Goal: Task Accomplishment & Management: Manage account settings

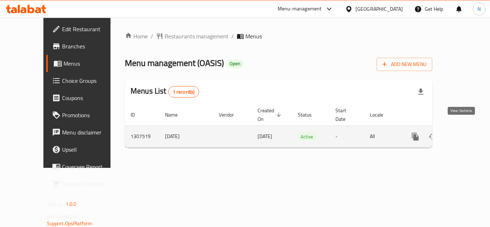
click at [461, 133] on link "enhanced table" at bounding box center [466, 136] width 17 height 17
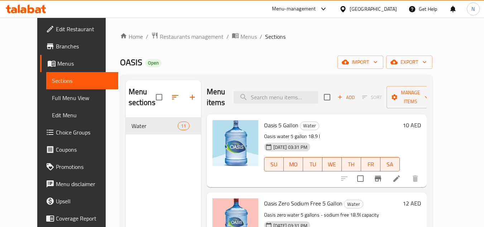
click at [277, 136] on p "Oasis water 5 gallon 18.9 l" at bounding box center [332, 136] width 136 height 9
drag, startPoint x: 300, startPoint y: 137, endPoint x: 327, endPoint y: 137, distance: 27.3
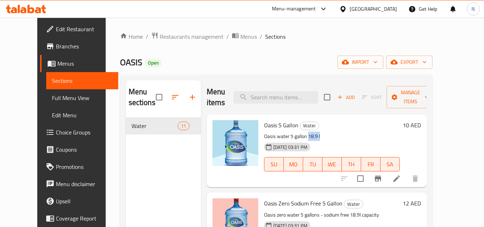
click at [327, 137] on p "Oasis water 5 gallon 18.9 l" at bounding box center [332, 136] width 136 height 9
click at [271, 98] on input "search" at bounding box center [276, 97] width 85 height 13
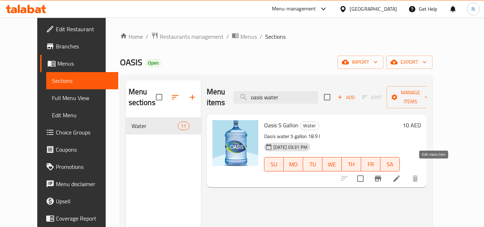
type input "oasis water"
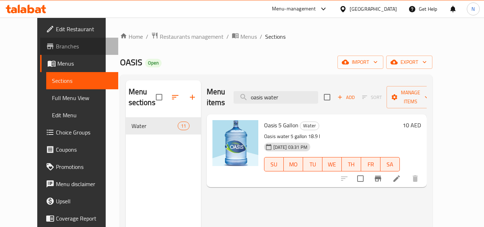
click at [56, 47] on span "Branches" at bounding box center [84, 46] width 57 height 9
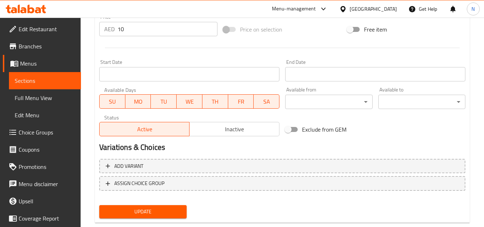
scroll to position [290, 0]
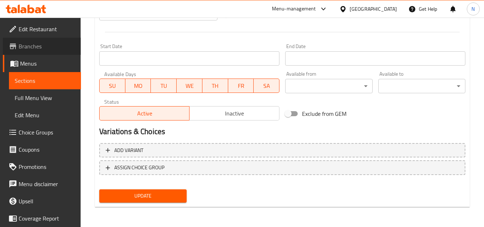
click at [44, 43] on span "Branches" at bounding box center [47, 46] width 57 height 9
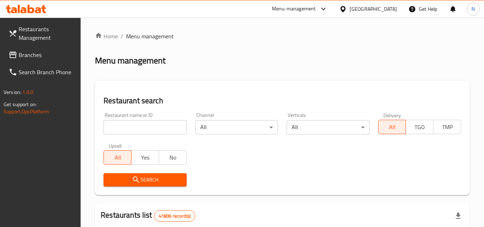
click at [144, 127] on input "search" at bounding box center [145, 127] width 83 height 14
paste input "704343"
type input "704343"
click button "Search" at bounding box center [145, 179] width 83 height 13
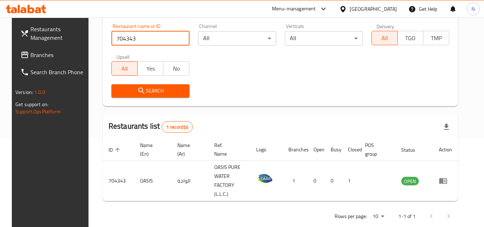
scroll to position [93, 0]
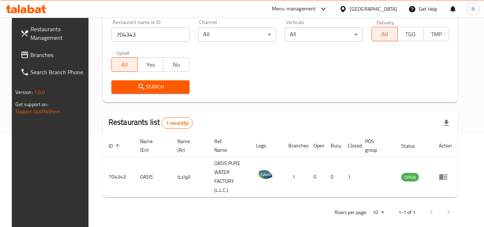
click at [304, 11] on div "Menu-management" at bounding box center [294, 9] width 44 height 9
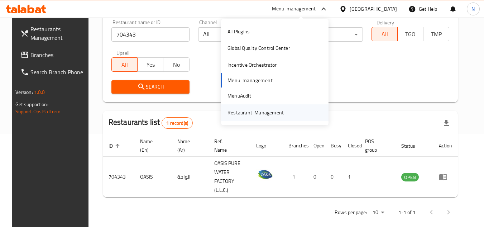
click at [245, 114] on div "Restaurant-Management" at bounding box center [256, 113] width 56 height 8
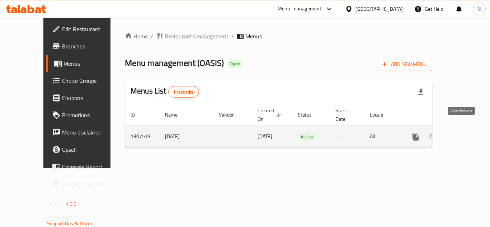
click at [463, 132] on icon "enhanced table" at bounding box center [467, 136] width 9 height 9
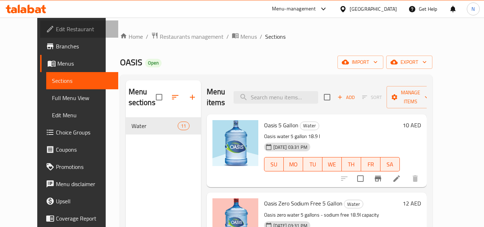
click at [56, 29] on span "Edit Restaurant" at bounding box center [84, 29] width 57 height 9
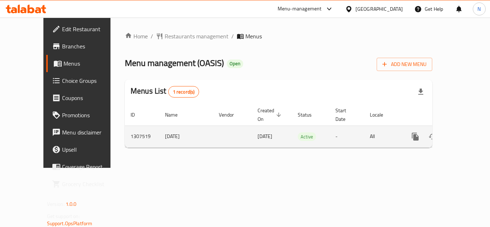
click at [463, 132] on icon "enhanced table" at bounding box center [467, 136] width 9 height 9
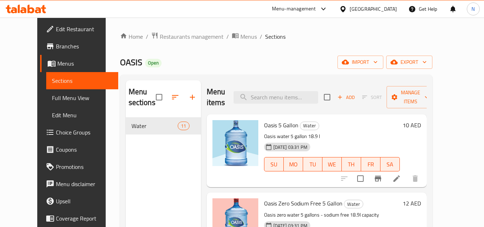
click at [56, 51] on span "Branches" at bounding box center [84, 46] width 57 height 9
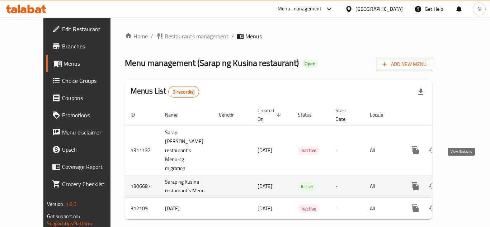
click at [465, 182] on icon "enhanced table" at bounding box center [467, 186] width 9 height 9
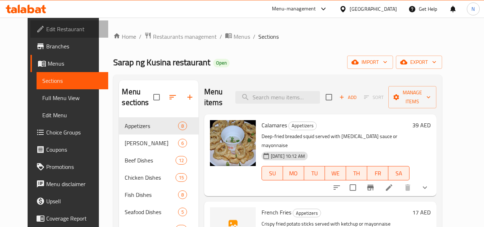
click at [46, 30] on span "Edit Restaurant" at bounding box center [74, 29] width 57 height 9
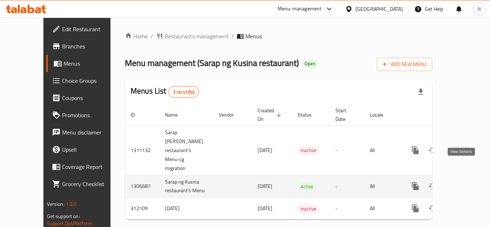
click at [463, 182] on icon "enhanced table" at bounding box center [467, 186] width 9 height 9
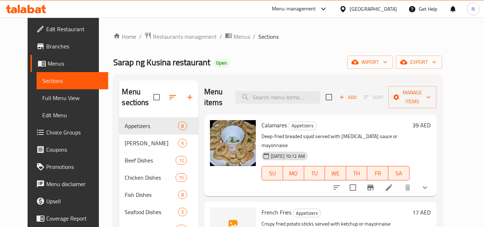
click at [42, 96] on span "Full Menu View" at bounding box center [72, 98] width 61 height 9
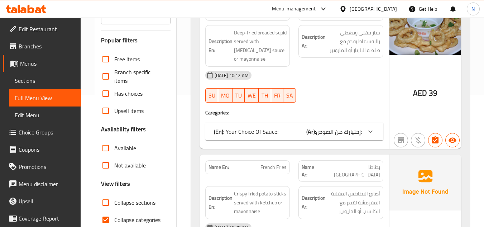
scroll to position [215, 0]
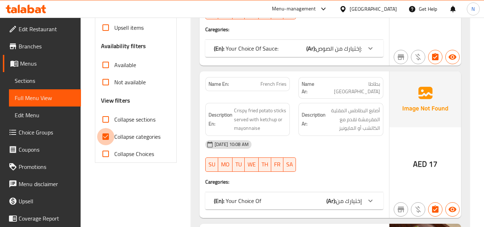
click at [104, 133] on input "Collapse categories" at bounding box center [105, 136] width 17 height 17
checkbox input "false"
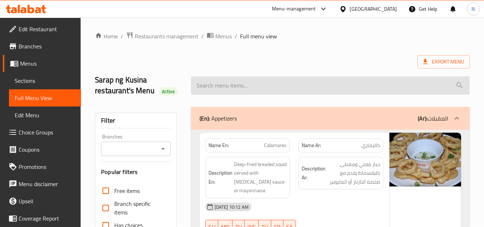
scroll to position [0, 0]
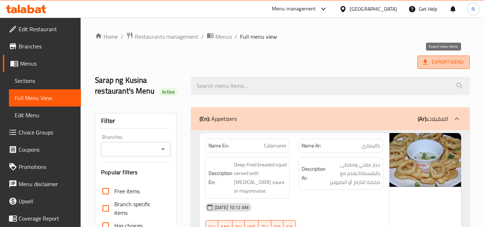
click at [459, 66] on span "Export Menu" at bounding box center [443, 62] width 41 height 9
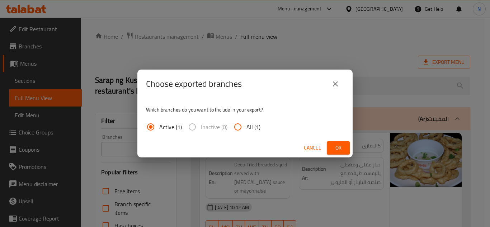
click at [238, 128] on input "All (1)" at bounding box center [237, 126] width 17 height 17
radio input "true"
click at [342, 149] on span "Ok" at bounding box center [337, 147] width 11 height 9
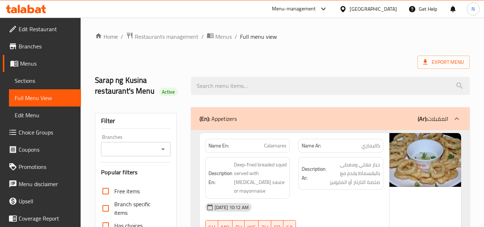
click at [312, 61] on div "Export Menu" at bounding box center [282, 62] width 375 height 13
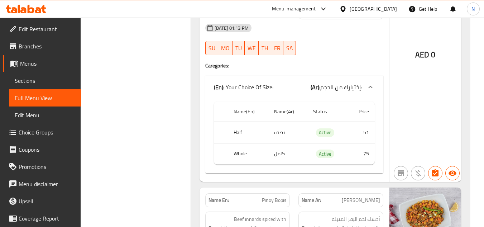
scroll to position [12474, 0]
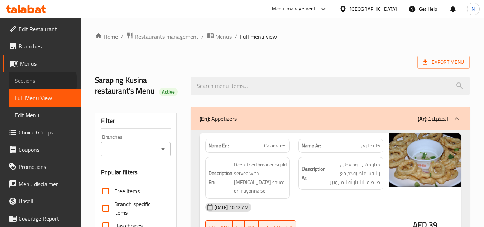
click at [32, 81] on span "Sections" at bounding box center [45, 80] width 61 height 9
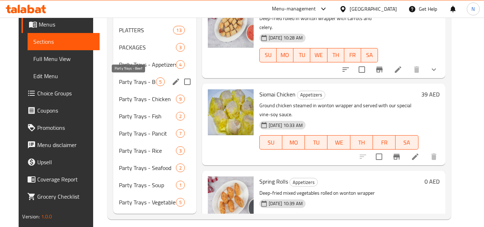
scroll to position [378, 0]
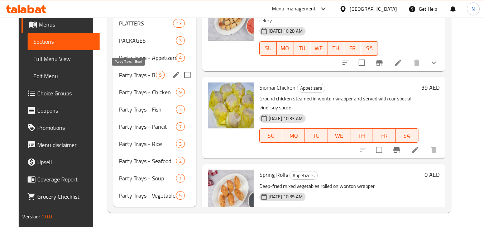
drag, startPoint x: 131, startPoint y: 76, endPoint x: 143, endPoint y: 74, distance: 12.3
click at [131, 76] on span "Party Trays - Beef" at bounding box center [137, 75] width 37 height 9
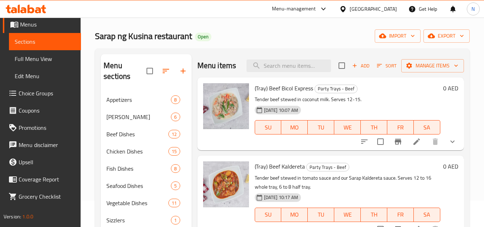
scroll to position [19, 0]
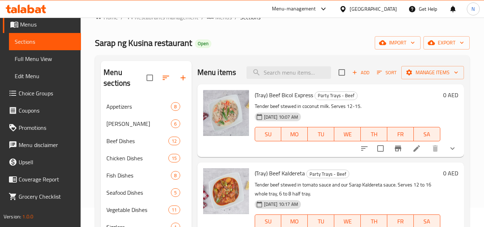
click at [453, 148] on icon "show more" at bounding box center [453, 148] width 9 height 9
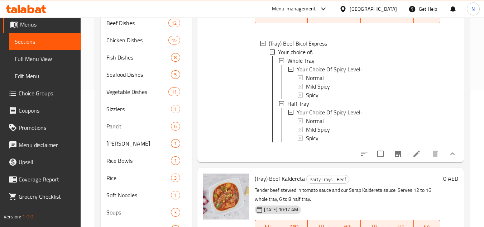
scroll to position [138, 0]
click at [307, 108] on span "Half Tray" at bounding box center [299, 103] width 22 height 9
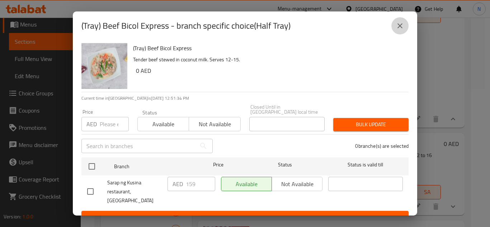
click at [403, 24] on icon "close" at bounding box center [400, 26] width 9 height 9
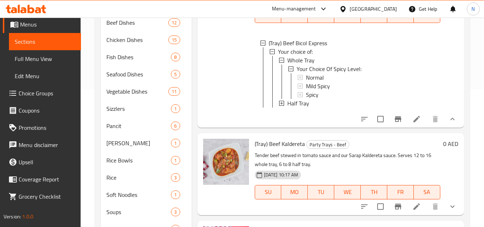
click at [307, 108] on span "Half Tray" at bounding box center [299, 103] width 22 height 9
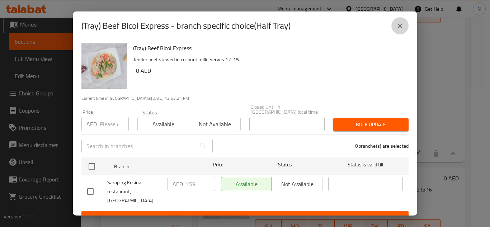
click at [401, 27] on icon "close" at bounding box center [399, 25] width 5 height 5
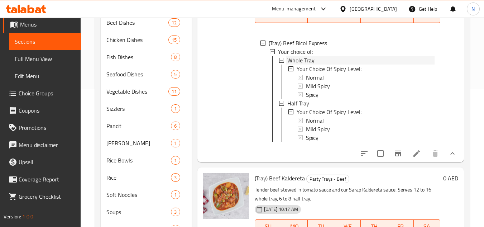
click at [302, 65] on span "Whole Tray" at bounding box center [301, 60] width 27 height 9
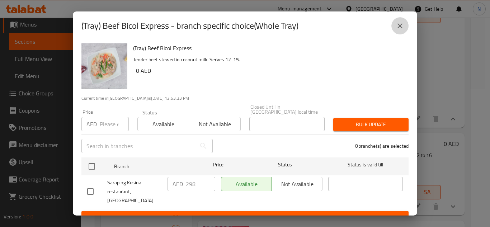
click at [403, 27] on icon "close" at bounding box center [400, 26] width 9 height 9
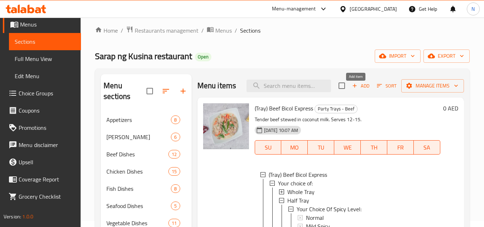
scroll to position [0, 0]
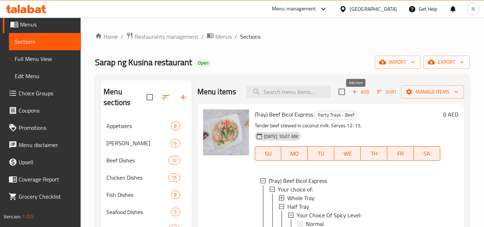
click at [362, 81] on div "Menu items Add Sort Manage items" at bounding box center [331, 91] width 267 height 23
click at [356, 96] on span "Add" at bounding box center [360, 92] width 19 height 8
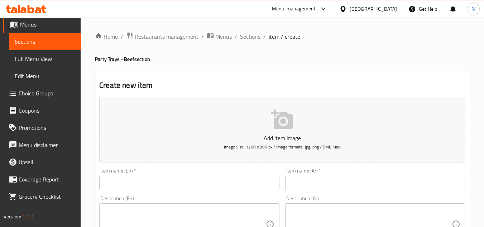
click at [160, 176] on input "text" at bounding box center [189, 183] width 180 height 14
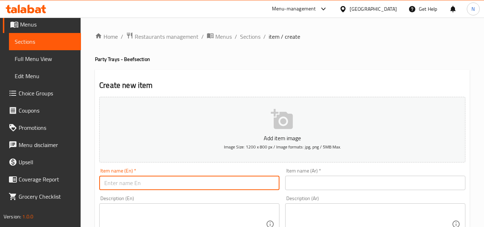
paste input "(Tray) Beef Bistek Pinoy"
click at [115, 186] on input "(Tray) Beef Bistek Pinoy" at bounding box center [189, 183] width 180 height 14
drag, startPoint x: 106, startPoint y: 186, endPoint x: 100, endPoint y: 187, distance: 5.4
click at [100, 187] on input "(Tray Beef Bistek Pinoy" at bounding box center [189, 183] width 180 height 14
click at [171, 183] on input "Tray Beef Bistek Pinoy" at bounding box center [189, 183] width 180 height 14
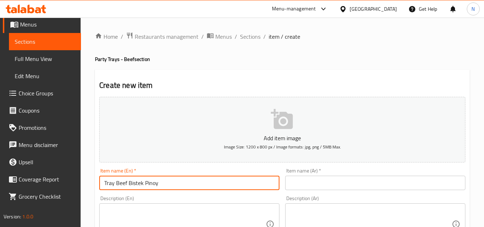
click at [159, 183] on input "Tray Beef Bistek Pinoy" at bounding box center [189, 183] width 180 height 14
type input "Tray Beef Bistek Pinoy"
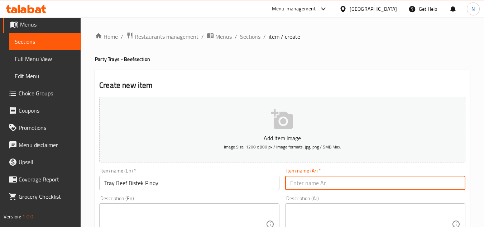
click at [351, 185] on input "text" at bounding box center [375, 183] width 180 height 14
paste input "Tray Beef Bistek Pinoy"
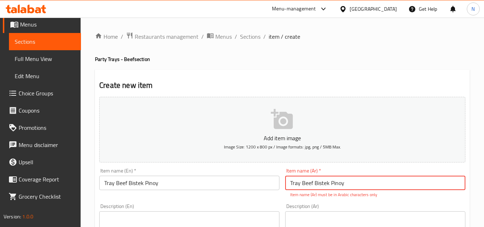
click at [334, 181] on input "Tray Beef Bistek Pinoy" at bounding box center [375, 183] width 180 height 14
paste input "صينية لحم بيستيك فلبينية"
click at [139, 184] on input "Tray Beef Bistek Pinoy" at bounding box center [189, 183] width 180 height 14
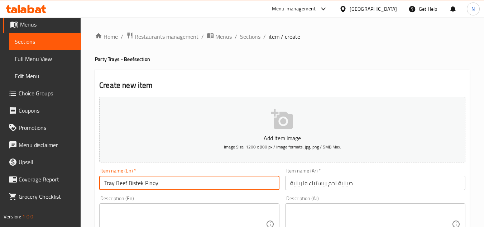
click at [139, 184] on input "Tray Beef Bistek Pinoy" at bounding box center [189, 183] width 180 height 14
click at [326, 183] on input "صينية لحم بيستيك فلبينية" at bounding box center [375, 183] width 180 height 14
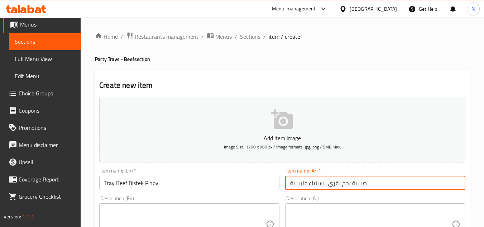
click at [138, 184] on input "Tray Beef Bistek Pinoy" at bounding box center [189, 183] width 180 height 14
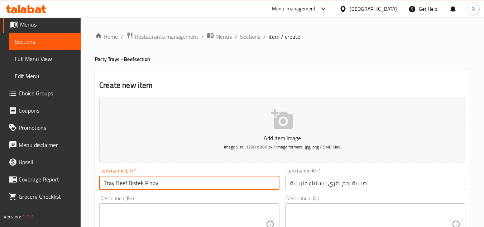
click at [138, 184] on input "Tray Beef Bistek Pinoy" at bounding box center [189, 183] width 180 height 14
click at [300, 185] on input "صينية لحم بقري بيستيك فلبينية" at bounding box center [375, 183] width 180 height 14
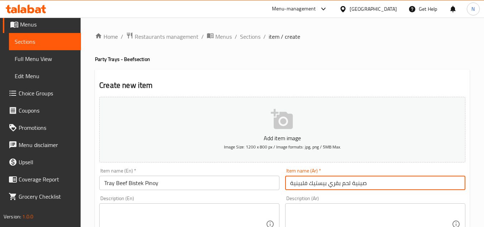
click at [300, 185] on input "صينية لحم بقري بيستيك فلبينية" at bounding box center [375, 183] width 180 height 14
type input "صينية لحم بقري بيستيك بينوي"
click at [157, 185] on input "Tray Beef Bistek Pinoy" at bounding box center [189, 183] width 180 height 14
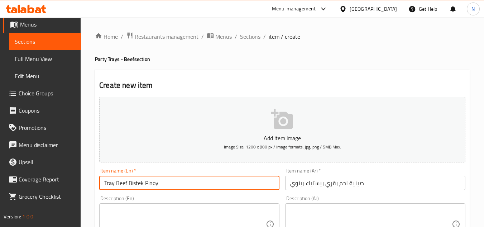
click at [157, 185] on input "Tray Beef Bistek Pinoy" at bounding box center [189, 183] width 180 height 14
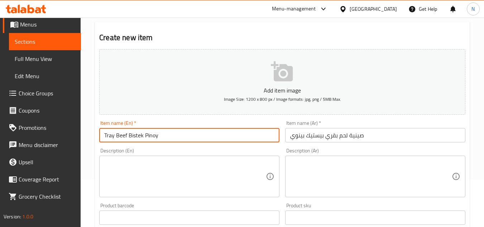
scroll to position [72, 0]
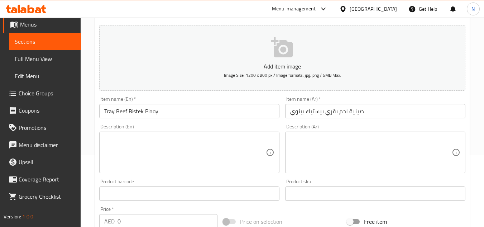
click at [168, 145] on textarea at bounding box center [185, 153] width 162 height 34
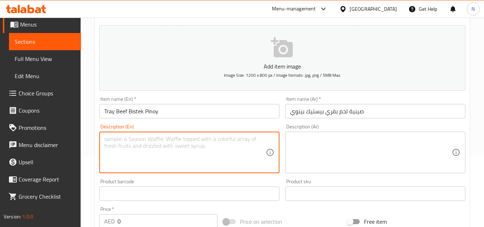
paste textarea "Thinly sliced beef steak braised in soy sauce, lemon juice, garlic, ground blac…"
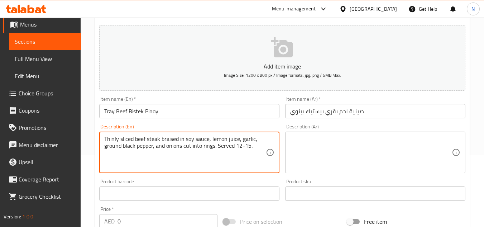
click at [214, 148] on textarea "Thinly sliced beef steak braised in soy sauce, lemon juice, garlic, ground blac…" at bounding box center [185, 153] width 162 height 34
click at [241, 142] on textarea "Thinly sliced beef steak braised in soy sauce, lemon juice, garlic, ground blac…" at bounding box center [185, 153] width 162 height 34
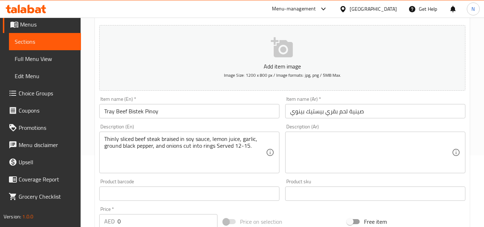
click at [186, 141] on textarea "Thinly sliced beef steak braised in soy sauce, lemon juice, garlic, ground blac…" at bounding box center [185, 153] width 162 height 34
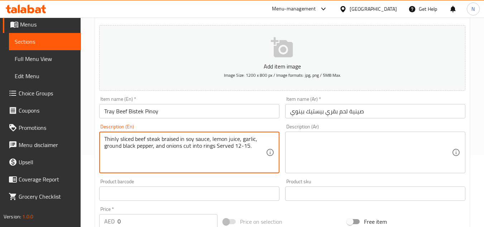
click at [186, 141] on textarea "Thinly sliced beef steak braised in soy sauce, lemon juice, garlic, ground blac…" at bounding box center [185, 153] width 162 height 34
paste textarea "s"
click at [186, 141] on textarea "Thinly sliced beef steak braised in soy sauce, lemon juice, garlic, ground blac…" at bounding box center [185, 153] width 162 height 34
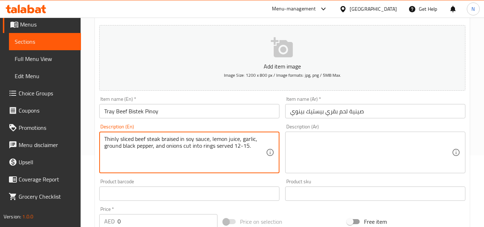
click at [186, 141] on textarea "Thinly sliced beef steak braised in soy sauce, lemon juice, garlic, ground blac…" at bounding box center [185, 153] width 162 height 34
type textarea "Thinly sliced beef steak braised in soy sauce, lemon juice, garlic, ground blac…"
click at [378, 141] on textarea at bounding box center [371, 153] width 162 height 34
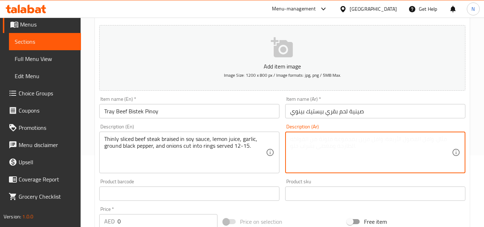
paste textarea "شريحة لحم بقري رقيقة مطهوة في صلصة الصويا وعصير الليمون والثوم والفلفل الأسود ا…"
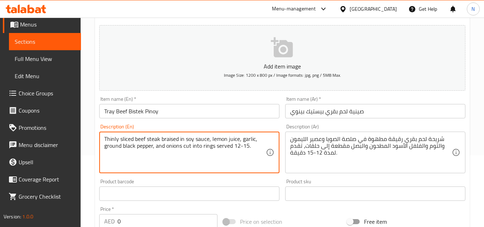
drag, startPoint x: 186, startPoint y: 140, endPoint x: 208, endPoint y: 139, distance: 22.3
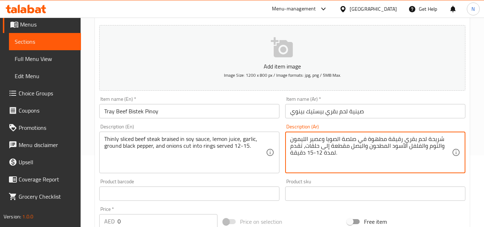
drag, startPoint x: 357, startPoint y: 141, endPoint x: 327, endPoint y: 141, distance: 29.8
click at [347, 141] on textarea "شريحة لحم بقري رقيقة مطهوة في صلصة الصويا وعصير الليمون والثوم والفلفل الأسود ا…" at bounding box center [371, 153] width 162 height 34
drag, startPoint x: 356, startPoint y: 139, endPoint x: 326, endPoint y: 139, distance: 30.1
click at [326, 139] on textarea "شريحة لحم بقري رقيقة مطهوة في صلصة الصويا وعصير الليمون والثوم والفلفل الأسود ا…" at bounding box center [371, 153] width 162 height 34
paste textarea "ص"
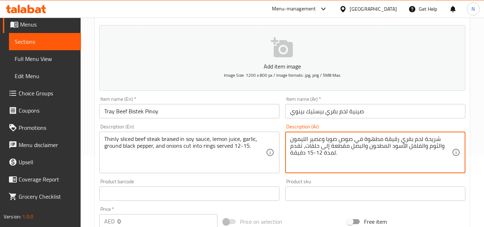
drag, startPoint x: 322, startPoint y: 141, endPoint x: 327, endPoint y: 141, distance: 4.7
click at [327, 141] on textarea "شريحة لحم بقري رقيقة مطهوة في صوص صويا وعصير الليمون والثوم والفلفل الأسود المط…" at bounding box center [371, 153] width 162 height 34
click at [306, 142] on textarea "شريحة لحم بقري رقيقة مطهوة في صوص صويا، عصير الليمون والثوم والفلفل الأسود المط…" at bounding box center [371, 153] width 162 height 34
drag, startPoint x: 299, startPoint y: 140, endPoint x: 305, endPoint y: 141, distance: 6.1
click at [305, 141] on textarea "شريحة لحم بقري رقيقة مطهوة في صوص صويا، عصير ليمون والثوم والفلفل الأسود المطحو…" at bounding box center [371, 153] width 162 height 34
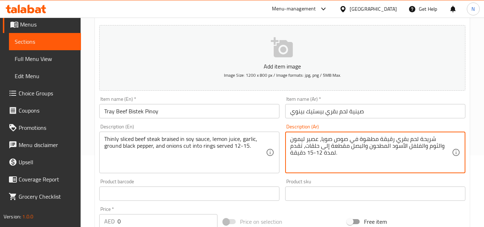
click at [301, 142] on textarea "شريحة لحم بقري رقيقة مطهوة في صوص صويا، عصير ليمون والثوم والفلفل الأسود المطحو…" at bounding box center [371, 153] width 162 height 34
click at [303, 141] on textarea "شريحة لحم بقري رقيقة مطهوة في صوص صويا، عصير ليمون والثوم والفلفل الأسود المطحو…" at bounding box center [371, 153] width 162 height 34
click at [298, 142] on textarea "شريحة لحم بقري رقيقة مطهوة في صوص صويا، عصير ليمون والثوم والفلفل الأسود المطحو…" at bounding box center [371, 153] width 162 height 34
click at [300, 142] on textarea "شريحة لحم بقري رقيقة مطهوة في صوص صويا، عصير ليمون والثوم والفلفل الأسود المطحو…" at bounding box center [371, 153] width 162 height 34
drag, startPoint x: 299, startPoint y: 142, endPoint x: 307, endPoint y: 142, distance: 8.3
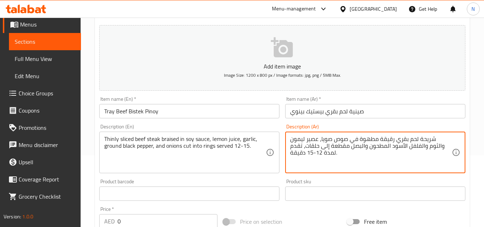
click at [307, 142] on textarea "شريحة لحم بقري رقيقة مطهوة في صوص صويا، عصير ليمون والثوم والفلفل الأسود المطحو…" at bounding box center [371, 153] width 162 height 34
drag, startPoint x: 444, startPoint y: 146, endPoint x: 450, endPoint y: 146, distance: 6.1
click at [450, 146] on textarea "شريحة لحم بقري رقيقة مطهوة في صوص صويا، عصير ليمون، ثوم والفلفل الأسود المطحون …" at bounding box center [371, 153] width 162 height 34
click at [292, 142] on textarea "شريحة لحم بقري رقيقة مطهوة في صوص صويا، عصير ليمون، ثوم ، فلفل الأسود المطحون و…" at bounding box center [371, 153] width 162 height 34
click at [434, 149] on textarea "شريحة لحم بقري رقيقة مطهوة في صوص صويا، عصير ليمون، ثوم، فلفل الأسود المطحون وا…" at bounding box center [371, 153] width 162 height 34
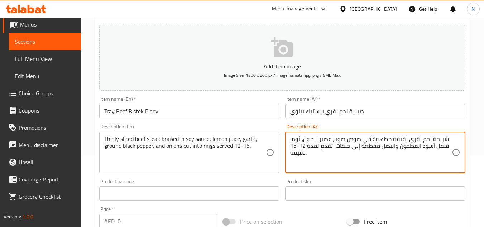
drag, startPoint x: 415, startPoint y: 147, endPoint x: 420, endPoint y: 146, distance: 5.4
click at [420, 146] on textarea "شريحة لحم بقري رقيقة مطهوة في صوص صويا، عصير ليمون، ثوم، فلفل أسود المطحون والب…" at bounding box center [371, 153] width 162 height 34
click at [393, 148] on textarea "شريحة لحم بقري رقيقة مطهوة في صوص صويا، عصير ليمون، ثوم، فلفل أسود مطحون والبصل…" at bounding box center [371, 153] width 162 height 34
click at [335, 147] on textarea "شريحة لحم بقري رقيقة مطهوة في صوص صويا، عصير ليمون، ثوم، فلفل أسود مطحون وبصل م…" at bounding box center [371, 153] width 162 height 34
click at [299, 152] on textarea "شريحة لحم بقري رقيقة مطهوة في صوص صويا، عصير ليمون، ثوم، فلفل أسود مطحون وبصل م…" at bounding box center [371, 153] width 162 height 34
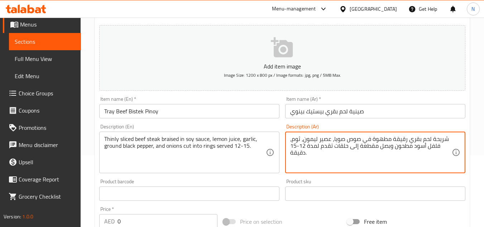
click at [314, 146] on textarea "شريحة لحم بقري رقيقة مطهوة في صوص صويا، عصير ليمون، ثوم، فلفل أسود مطحون وبصل م…" at bounding box center [371, 153] width 162 height 34
click at [297, 147] on textarea "شريحة لحم بقري رقيقة مطهوة في صوص صويا، عصير ليمون، ثوم، فلفل أسود مطحون وبصل م…" at bounding box center [371, 153] width 162 height 34
drag, startPoint x: 307, startPoint y: 155, endPoint x: 297, endPoint y: 155, distance: 10.0
click at [297, 155] on textarea "شريحة لحم بقري رقيقة مطهوة في صوص صويا، عصير ليمون، ثوم، فلفل أسود مطحون وبصل م…" at bounding box center [371, 153] width 162 height 34
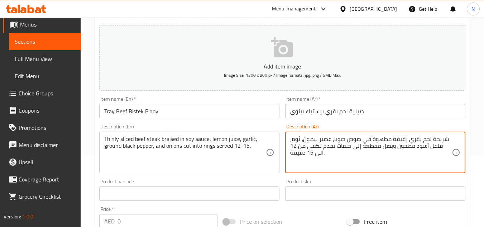
click at [308, 155] on textarea "شريحة لحم بقري رقيقة مطهوة في صوص صويا، عصير ليمون، ثوم، فلفل أسود مطحون وبصل م…" at bounding box center [371, 153] width 162 height 34
click at [301, 155] on textarea "شريحة لحم بقري رقيقة مطهوة في صوص صويا، عصير ليمون، ثوم، فلفل أسود مطحون وبصل م…" at bounding box center [371, 153] width 162 height 34
click at [299, 154] on textarea "شريحة لحم بقري رقيقة مطهوة في صوص صويا، عصير ليمون، ثوم، فلفل أسود مطحون وبصل م…" at bounding box center [371, 153] width 162 height 34
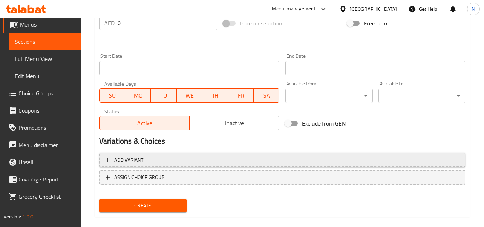
scroll to position [280, 0]
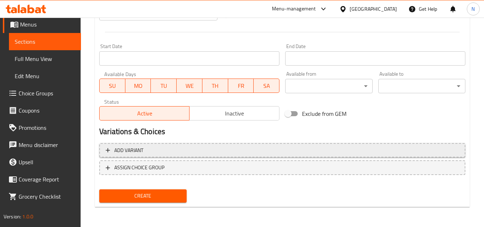
click at [214, 153] on span "Add variant" at bounding box center [283, 150] width 354 height 9
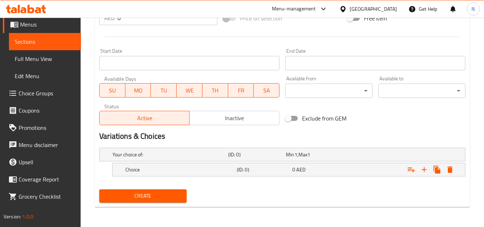
scroll to position [275, 0]
click at [425, 169] on icon "Expand" at bounding box center [424, 169] width 9 height 9
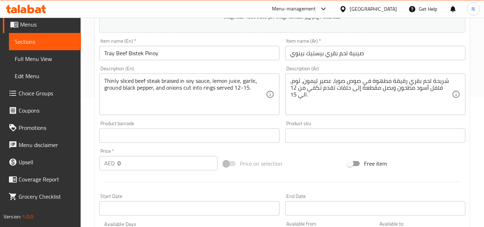
scroll to position [96, 0]
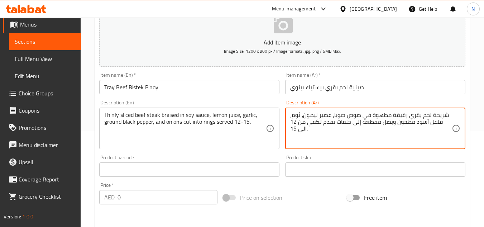
click at [337, 119] on textarea "شريحة لحم بقري رقيقة مطهوة في صوص صويا، عصير ليمون، ثوم، فلفل أسود مطحون وبصل م…" at bounding box center [371, 129] width 162 height 34
paste textarea "، مطهوة في صلصة الصويا، وعصير الليمون، والثوم، والفلفل الأسود المطحون، والبصل ا…"
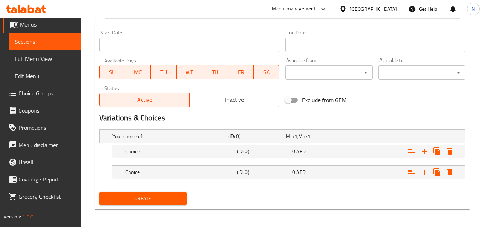
scroll to position [296, 0]
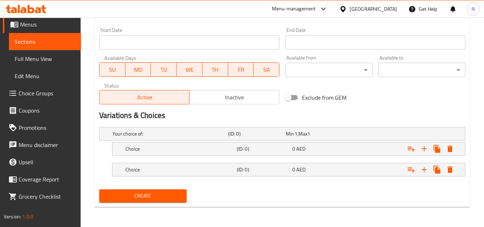
type textarea "شريحة لحم بقري رقيقة، مطهوة في صلصة الصويا، وعصير الليمون، والثوم، والفلفل الأس…"
click at [163, 146] on h5 "Choice" at bounding box center [180, 148] width 109 height 7
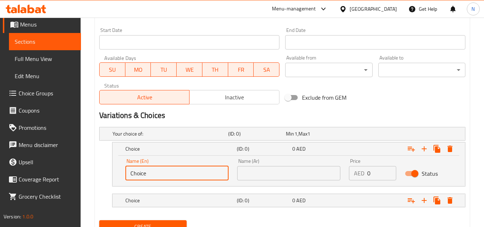
click at [158, 175] on input "Choice" at bounding box center [177, 173] width 103 height 14
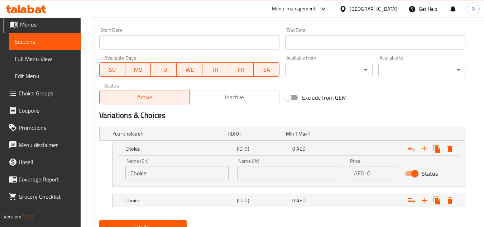
click at [153, 170] on input "Choice" at bounding box center [177, 173] width 103 height 14
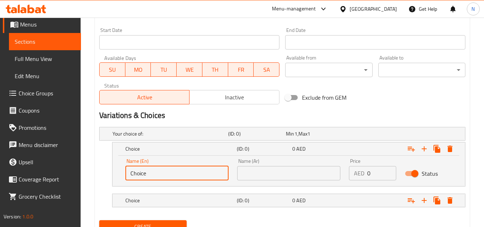
click at [153, 170] on input "Choice" at bounding box center [177, 173] width 103 height 14
paste input "Chicken Whole"
click at [145, 174] on input "Chicken Whole" at bounding box center [177, 173] width 103 height 14
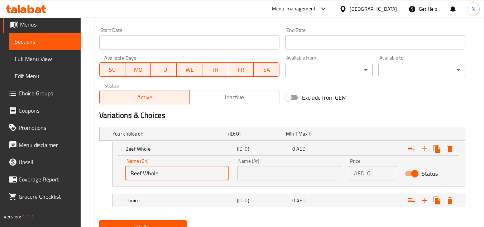
type input "Beef Whole"
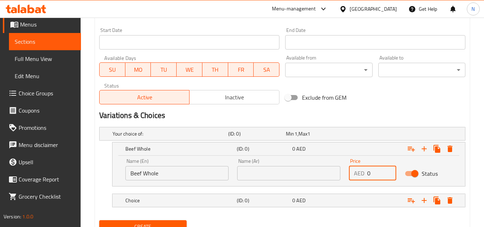
drag, startPoint x: 376, startPoint y: 175, endPoint x: 363, endPoint y: 175, distance: 13.3
click at [363, 175] on div "AED 0 Price" at bounding box center [372, 173] width 47 height 14
paste input "308.0"
type input "308.00"
drag, startPoint x: 367, startPoint y: 198, endPoint x: 403, endPoint y: 203, distance: 36.2
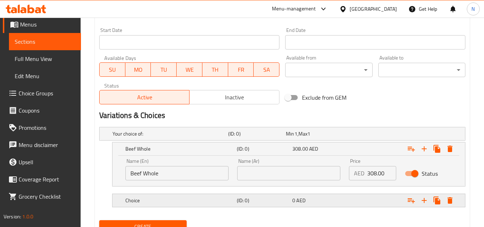
click at [367, 198] on div "Expand" at bounding box center [403, 201] width 112 height 16
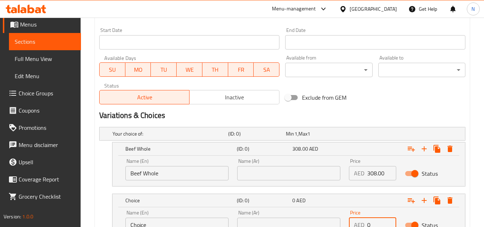
drag, startPoint x: 380, startPoint y: 220, endPoint x: 354, endPoint y: 219, distance: 26.9
click at [354, 219] on div "AED 0 Price" at bounding box center [372, 225] width 47 height 14
paste input "162.0"
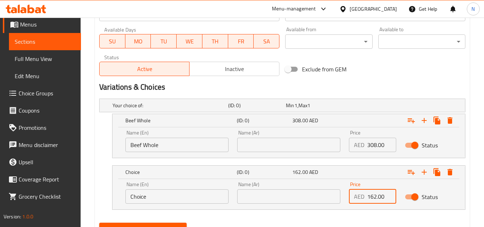
scroll to position [335, 0]
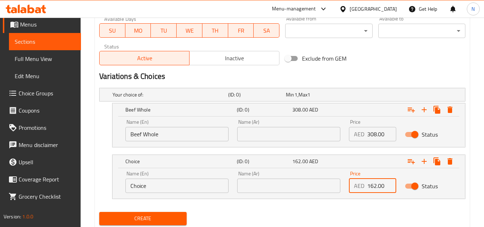
type input "162.00"
click at [140, 183] on input "Choice" at bounding box center [177, 186] width 103 height 14
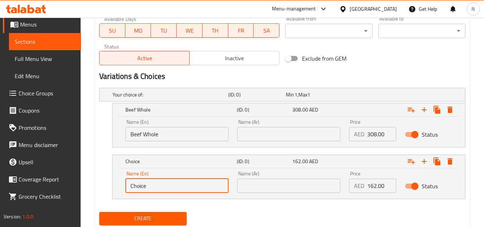
click at [140, 183] on input "Choice" at bounding box center [177, 186] width 103 height 14
click at [150, 133] on input "Beef Whole" at bounding box center [177, 134] width 103 height 14
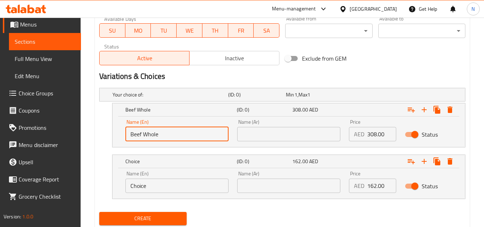
click at [150, 133] on input "Beef Whole" at bounding box center [177, 134] width 103 height 14
click at [133, 137] on input "Beef" at bounding box center [177, 134] width 103 height 14
paste input "Whole"
type input "Whole Beef"
click at [146, 186] on input "Choice" at bounding box center [177, 186] width 103 height 14
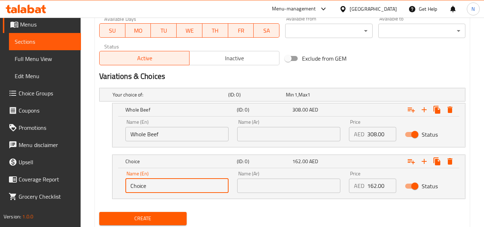
click at [146, 186] on input "Choice" at bounding box center [177, 186] width 103 height 14
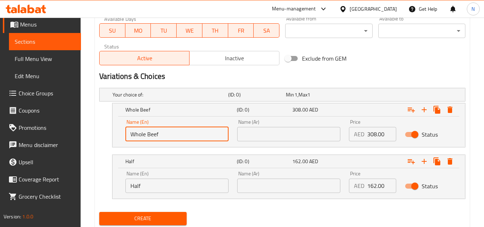
click at [154, 136] on input "Whole Beef" at bounding box center [177, 134] width 103 height 14
click at [164, 183] on input "Half" at bounding box center [177, 186] width 103 height 14
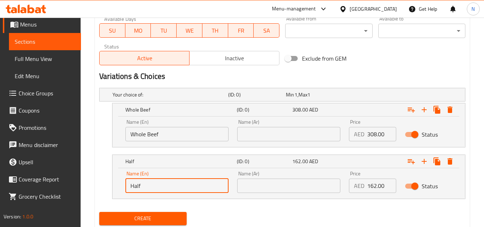
paste input "Beef"
type input "Half Beef"
click at [141, 134] on input "Whole Beef" at bounding box center [177, 134] width 103 height 14
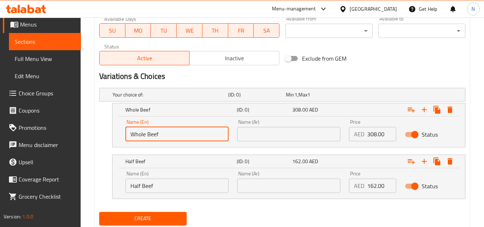
click at [141, 134] on input "Whole Beef" at bounding box center [177, 134] width 103 height 14
click at [294, 132] on input "text" at bounding box center [288, 134] width 103 height 14
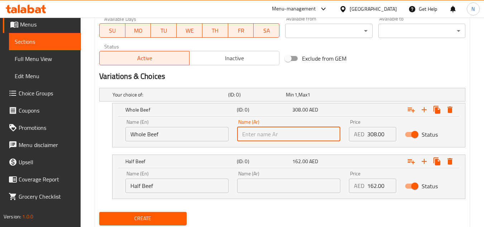
paste input "لحم بقري كامل"
drag, startPoint x: 255, startPoint y: 137, endPoint x: 297, endPoint y: 133, distance: 41.9
click at [297, 133] on input "لحم بقري كامل" at bounding box center [288, 134] width 103 height 14
type input "لحم بقري كامل"
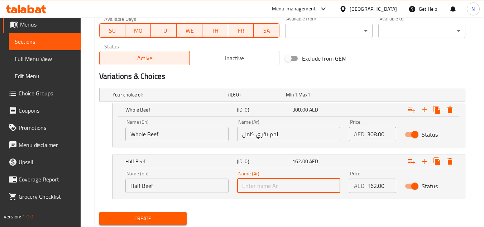
click at [258, 184] on input "text" at bounding box center [288, 186] width 103 height 14
paste input "لحم بقري"
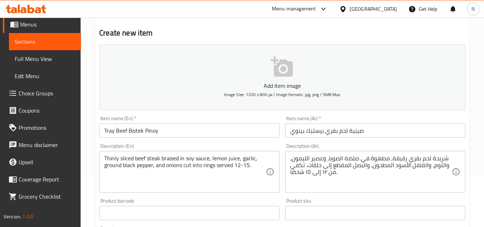
scroll to position [12, 0]
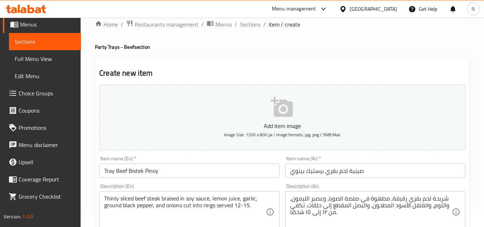
type input "لحم بقري نصف"
click at [167, 170] on input "Tray Beef Bistek Pinoy" at bounding box center [189, 171] width 180 height 14
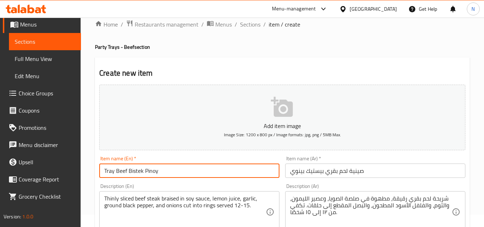
click at [167, 170] on input "Tray Beef Bistek Pinoy" at bounding box center [189, 171] width 180 height 14
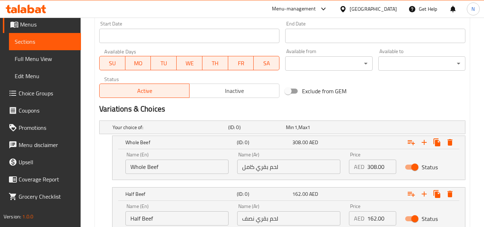
scroll to position [358, 0]
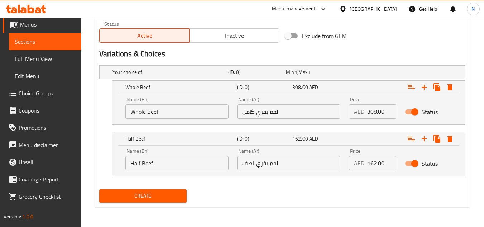
click at [167, 199] on span "Create" at bounding box center [143, 195] width 76 height 9
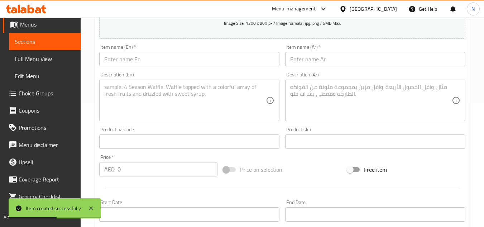
scroll to position [0, 0]
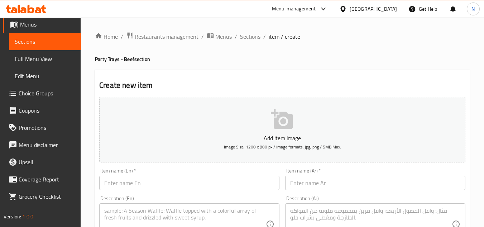
click at [53, 44] on span "Sections" at bounding box center [45, 41] width 61 height 9
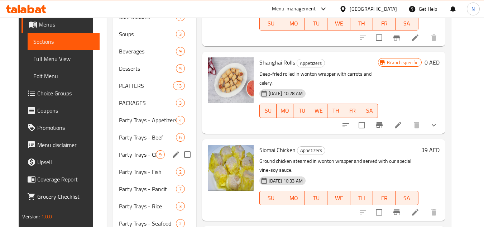
scroll to position [323, 0]
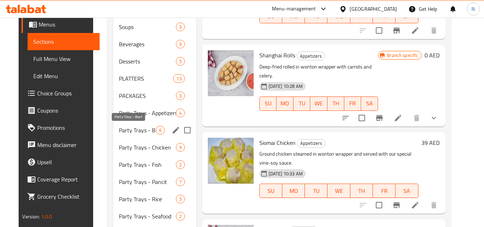
click at [141, 132] on span "Party Trays - Beef" at bounding box center [137, 130] width 37 height 9
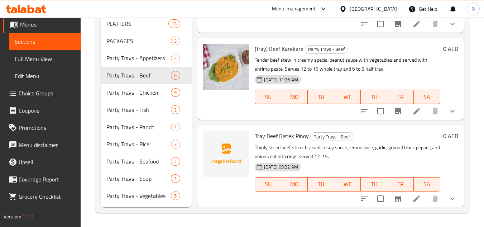
scroll to position [378, 0]
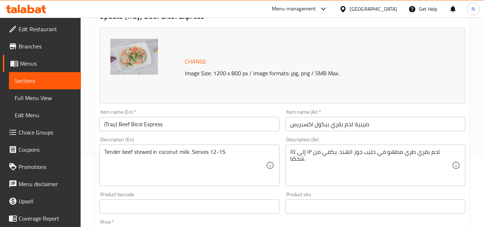
scroll to position [72, 0]
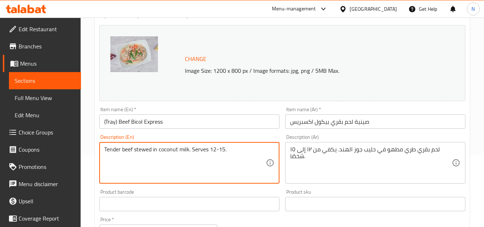
click at [191, 150] on textarea "Tender beef stewed in coconut milk. Serves 12-15." at bounding box center [185, 163] width 162 height 34
paste textarea
click at [177, 150] on textarea "Tender beef stewed in coconut milk. Serves 12-15." at bounding box center [185, 163] width 162 height 34
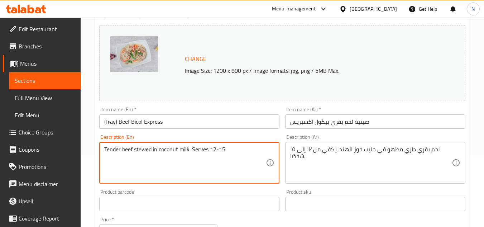
click at [177, 150] on textarea "Tender beef stewed in coconut milk. Serves 12-15." at bounding box center [185, 163] width 162 height 34
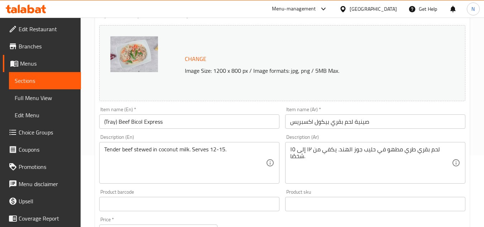
click at [193, 150] on textarea "Tender beef stewed in coconut milk. Serves 12-15." at bounding box center [185, 163] width 162 height 34
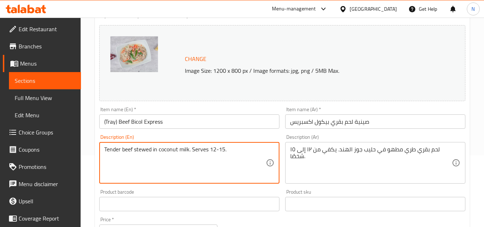
click at [193, 150] on textarea "Tender beef stewed in coconut milk. Serves 12-15." at bounding box center [185, 163] width 162 height 34
paste textarea
click at [190, 150] on textarea "Tender beef stewed in coconut milk. Serves 12-15." at bounding box center [185, 163] width 162 height 34
click at [210, 150] on textarea "Tender beef stewed in coconut milk Serves 12-15." at bounding box center [185, 163] width 162 height 34
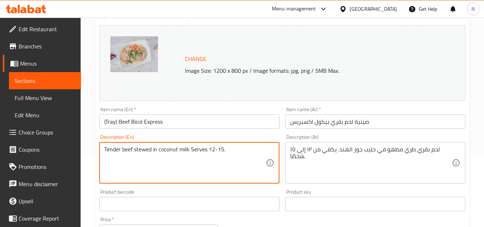
click at [210, 150] on textarea "Tender beef stewed in coconut milk Serves 12-15." at bounding box center [185, 163] width 162 height 34
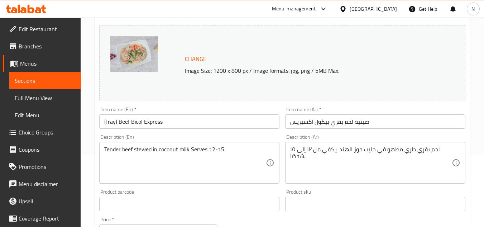
click at [216, 149] on textarea "Tender beef stewed in coconut milk Serves 12-15." at bounding box center [185, 163] width 162 height 34
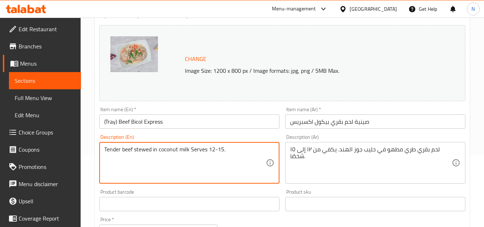
click at [216, 149] on textarea "Tender beef stewed in coconut milk Serves 12-15." at bounding box center [185, 163] width 162 height 34
paste textarea "s"
type textarea "Tender beef stewed in coconut milk serves 12-15."
click at [364, 148] on textarea "لحم بقري طري مطهو في حليب جوز الهند. يكفي من ١٢ إلى ١٥ شخصًا." at bounding box center [371, 163] width 162 height 34
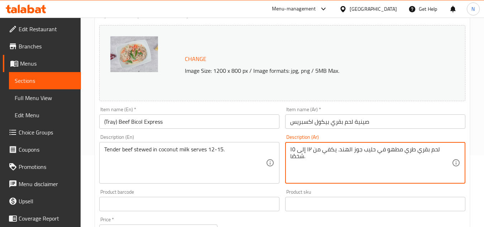
click at [364, 148] on textarea "لحم بقري طري مطهو في حليب جوز الهند. يكفي من ١٢ إلى ١٥ شخصًا." at bounding box center [371, 163] width 162 height 34
paste textarea "يكفي من 12 إلى 15"
click at [408, 150] on textarea "لحم بقري طري مطهو في حليب جوز الهند يكفي من 12 إلى 15 شخصًا." at bounding box center [371, 163] width 162 height 34
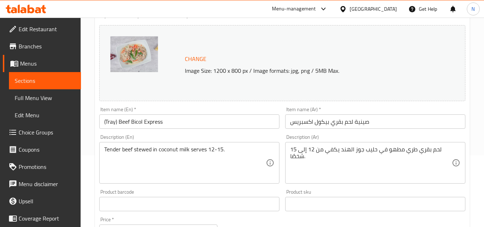
click at [405, 151] on textarea "لحم بقري طري مطهو في حليب جوز الهند يكفي من 12 إلى 15 شخصًا." at bounding box center [371, 163] width 162 height 34
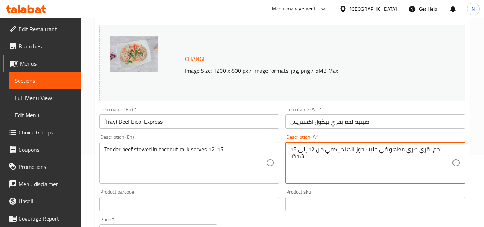
click at [405, 151] on textarea "لحم بقري طري مطهو في حليب جوز الهند يكفي من 12 إلى 15 شخصًا." at bounding box center [371, 163] width 162 height 34
click at [412, 151] on textarea "لحم بقري طري مطهو في حليب جوز الهند يكفي من 12 إلى 15 شخصًا." at bounding box center [371, 163] width 162 height 34
drag, startPoint x: 352, startPoint y: 151, endPoint x: 349, endPoint y: 152, distance: 3.7
click at [349, 152] on textarea "لحم بقري تندر مطهو في حليب جوز الهند يكفي من 12 إلى 15 شخصًا." at bounding box center [371, 163] width 162 height 34
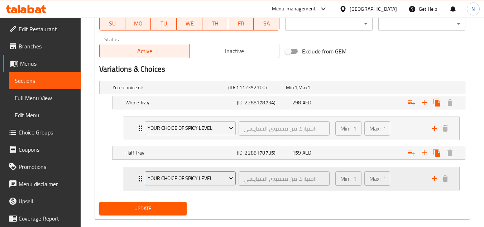
scroll to position [359, 0]
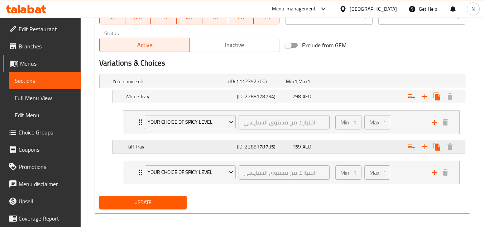
type textarea "لحم بقري تندر مطهو في حليب جوز هند يكفي من 12 إلى 15 شخصًا."
click at [205, 150] on h5 "Half Tray" at bounding box center [180, 146] width 109 height 7
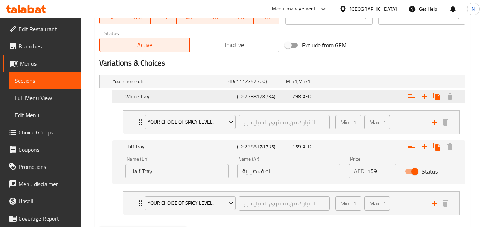
click at [271, 99] on h5 "(ID: 2288178734)" at bounding box center [263, 96] width 53 height 7
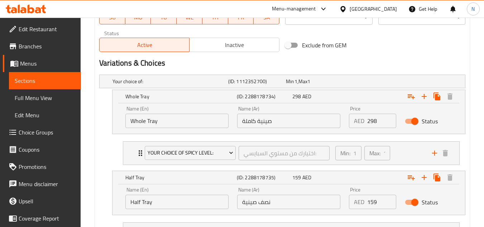
click at [380, 49] on div "Exclude from GEM" at bounding box center [345, 44] width 124 height 19
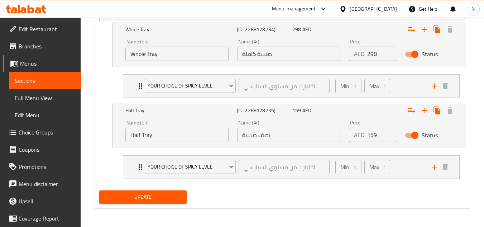
scroll to position [427, 0]
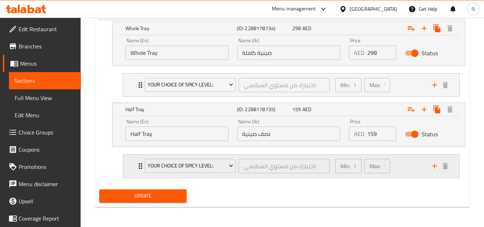
click at [394, 165] on div "Min: 1 ​ Max: 1 ​" at bounding box center [379, 166] width 97 height 23
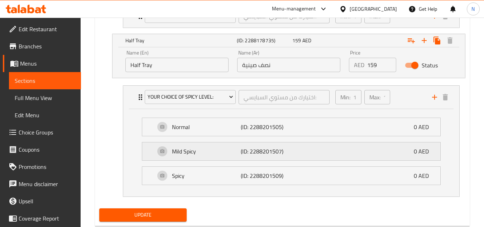
scroll to position [498, 0]
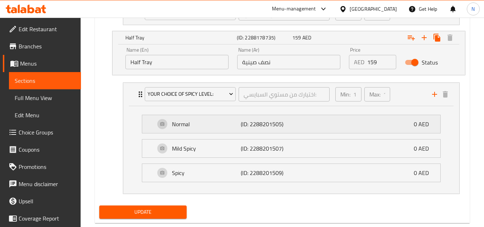
click at [260, 120] on p "(ID: 2288201505)" at bounding box center [264, 124] width 46 height 9
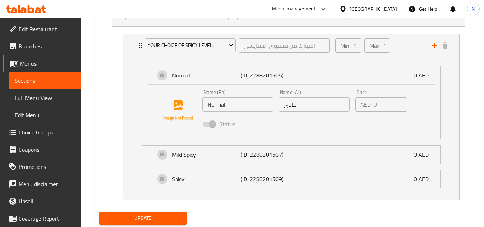
scroll to position [569, 0]
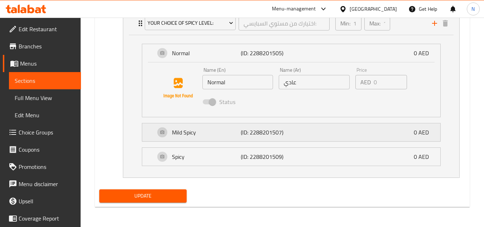
click at [319, 131] on div "Mild Spicy (ID: 2288201507) 0 AED" at bounding box center [293, 132] width 277 height 18
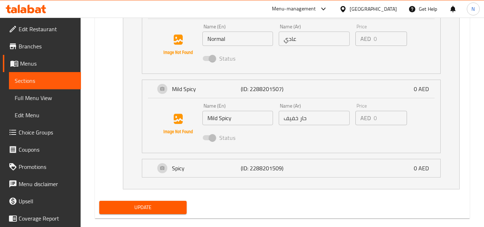
scroll to position [624, 0]
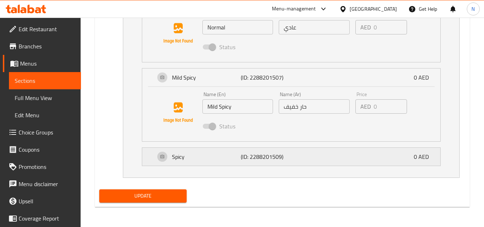
click at [300, 161] on div "Spicy (ID: 2288201509) 0 AED" at bounding box center [293, 157] width 277 height 18
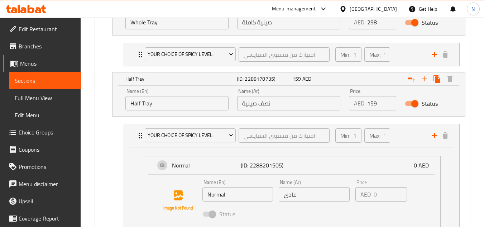
scroll to position [445, 0]
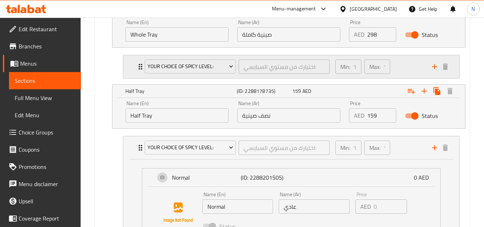
click at [415, 68] on div "Min: 1 ​ Max: 1 ​" at bounding box center [379, 66] width 97 height 23
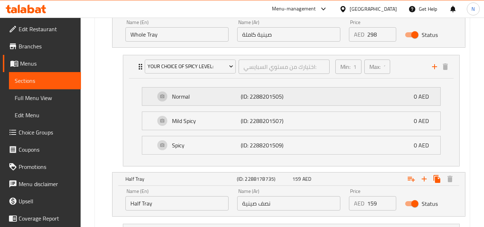
click at [332, 90] on div "Normal (ID: 2288201505) 0 AED" at bounding box center [293, 96] width 277 height 18
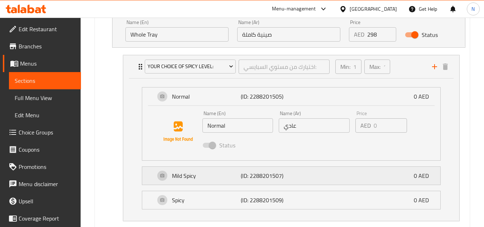
click at [325, 176] on div "Mild Spicy (ID: 2288201507) 0 AED" at bounding box center [293, 176] width 277 height 18
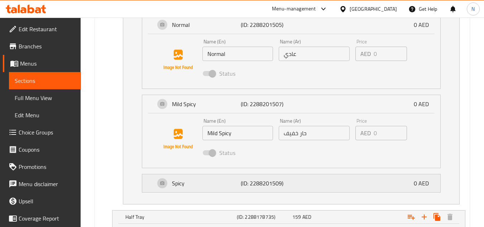
click at [314, 184] on div "Spicy (ID: 2288201509) 0 AED" at bounding box center [293, 183] width 277 height 18
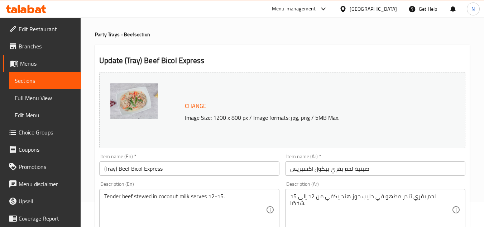
scroll to position [36, 0]
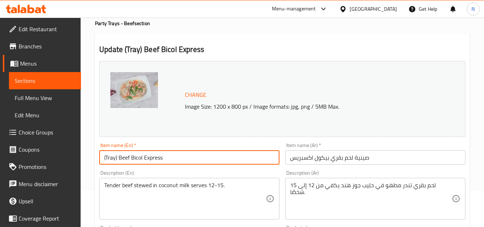
click at [116, 159] on input "(Tray) Beef Bicol Express" at bounding box center [189, 157] width 180 height 14
click at [104, 159] on input "(Tray Beef Bicol Express" at bounding box center [189, 157] width 180 height 14
click at [133, 159] on input "Tray Beef Bicol Express" at bounding box center [189, 157] width 180 height 14
type input "Tray Beef Bicol Express"
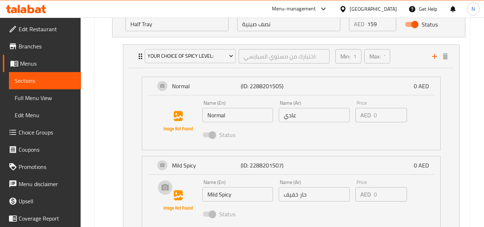
scroll to position [932, 0]
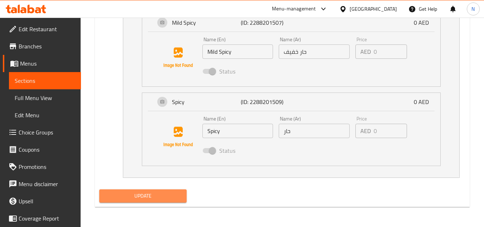
click at [161, 198] on span "Update" at bounding box center [143, 195] width 76 height 9
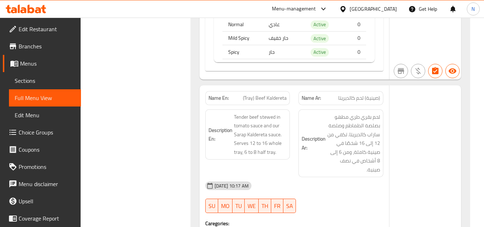
scroll to position [23406, 0]
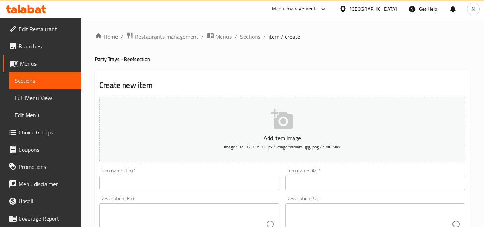
click at [41, 135] on span "Choice Groups" at bounding box center [47, 132] width 57 height 9
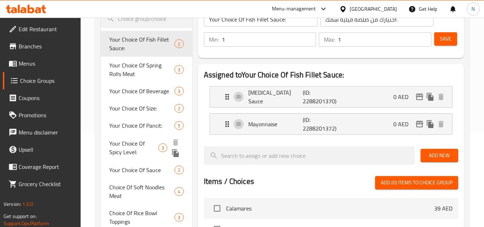
scroll to position [108, 0]
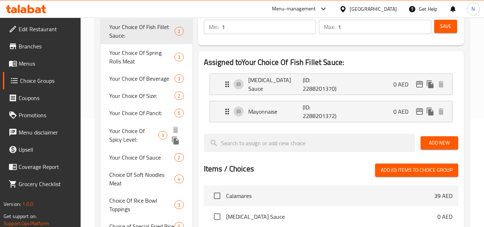
click at [143, 142] on span "Your Choice Of Spicy Level:" at bounding box center [133, 135] width 49 height 17
type input "Your Choice Of Spicy Level:"
type input "اختيارك من مستوي السبايسي:"
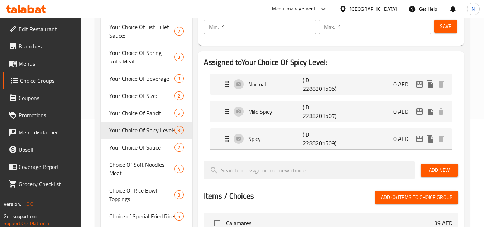
scroll to position [272, 0]
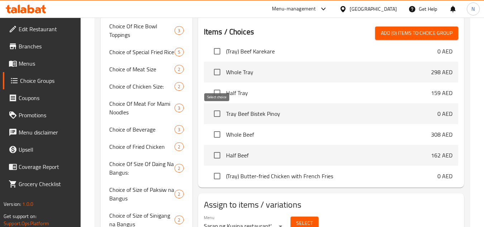
click at [219, 114] on input "checkbox" at bounding box center [217, 113] width 15 height 15
checkbox input "true"
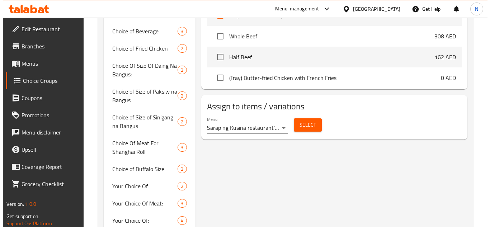
scroll to position [379, 0]
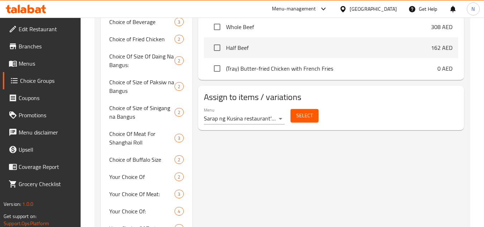
click at [304, 119] on span "Select" at bounding box center [305, 115] width 16 height 9
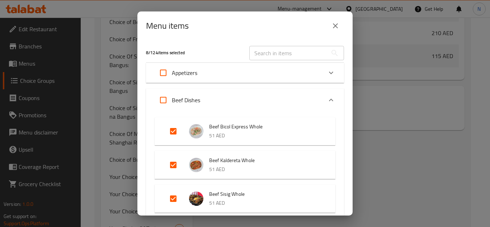
scroll to position [6831, 0]
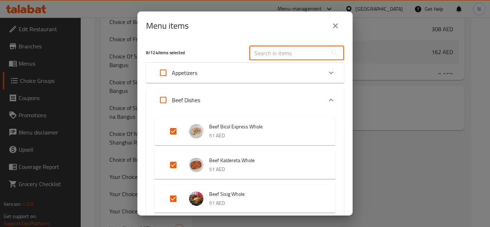
click at [268, 56] on input "text" at bounding box center [288, 53] width 78 height 14
paste input "Tray Beef Bistek Pinoy"
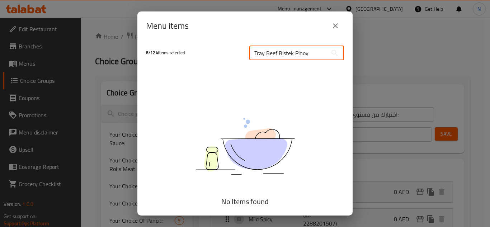
scroll to position [6184, 0]
type input "Tray Beef Bistek Pinoy"
click at [337, 28] on icon "close" at bounding box center [335, 26] width 9 height 9
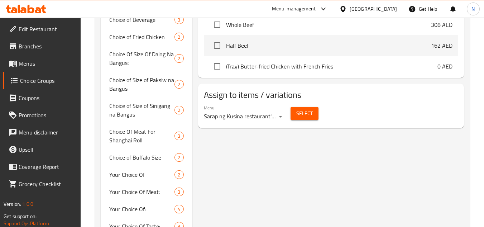
click at [308, 112] on span "Select" at bounding box center [305, 113] width 16 height 9
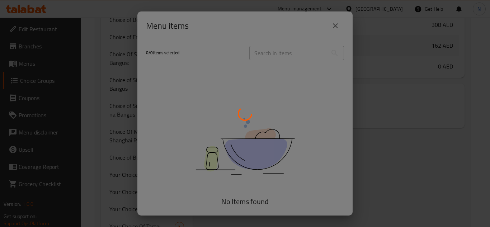
click at [334, 28] on div at bounding box center [245, 113] width 490 height 227
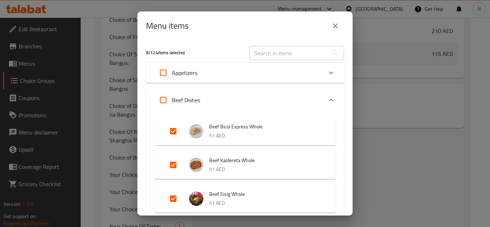
scroll to position [6831, 0]
click at [334, 24] on icon "close" at bounding box center [335, 26] width 9 height 9
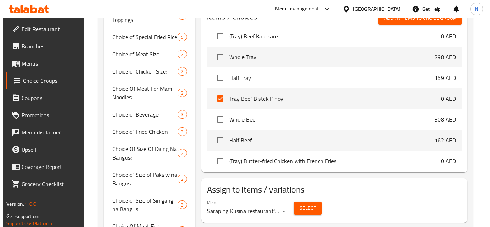
scroll to position [6256, 0]
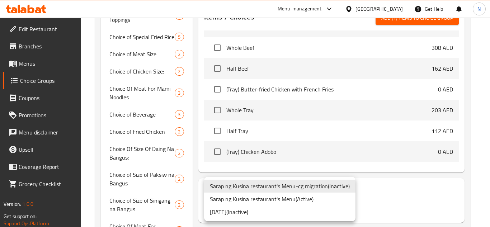
click at [317, 199] on li "Sarap ng Kusina restaurant's Menu ( Active )" at bounding box center [279, 199] width 151 height 13
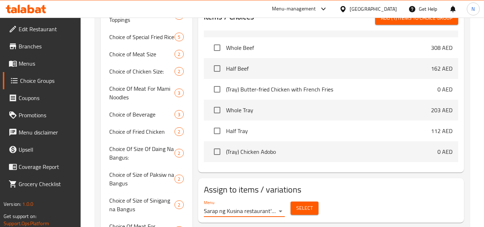
click at [307, 214] on button "Select" at bounding box center [305, 208] width 28 height 13
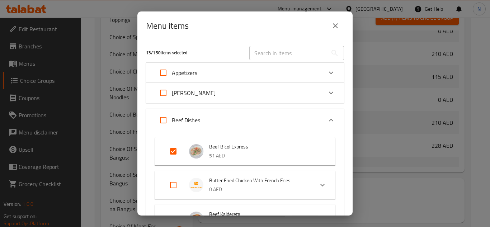
scroll to position [6903, 0]
click at [273, 50] on input "text" at bounding box center [288, 53] width 78 height 14
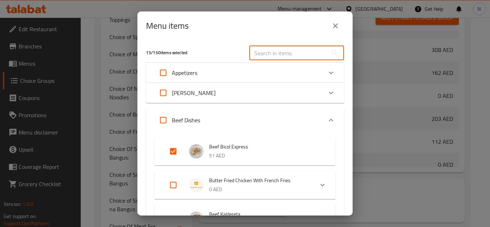
paste input "Tray Beef Bistek Pinoy"
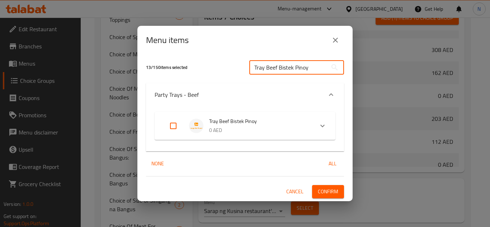
type input "Tray Beef Bistek Pinoy"
click at [174, 125] on input "Expand" at bounding box center [173, 125] width 17 height 17
checkbox input "true"
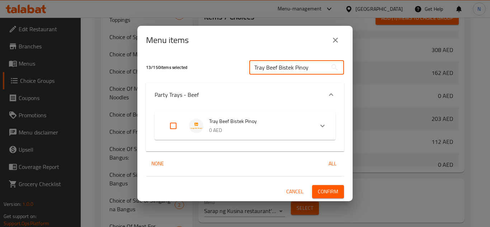
checkbox input "true"
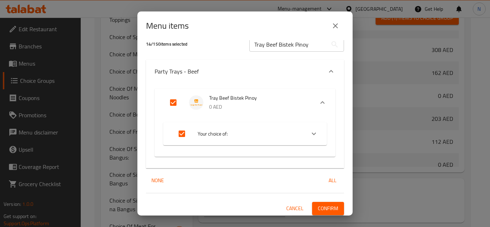
scroll to position [11, 0]
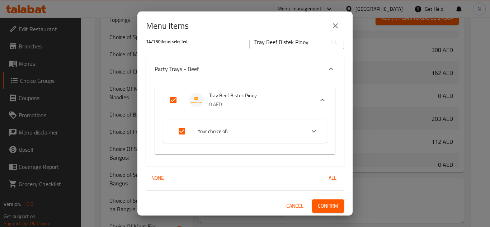
click at [321, 207] on span "Confirm" at bounding box center [328, 206] width 20 height 9
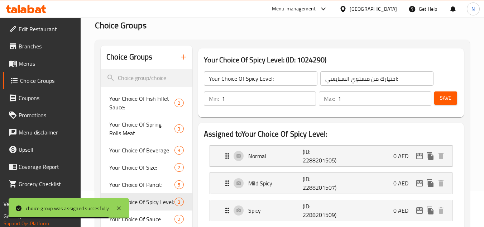
scroll to position [209, 0]
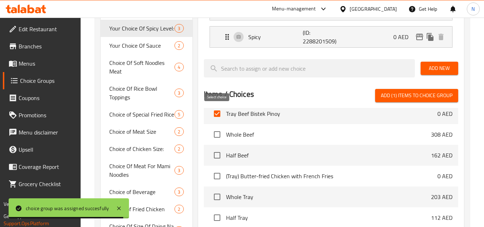
click at [216, 111] on input "checkbox" at bounding box center [217, 113] width 15 height 15
checkbox input "false"
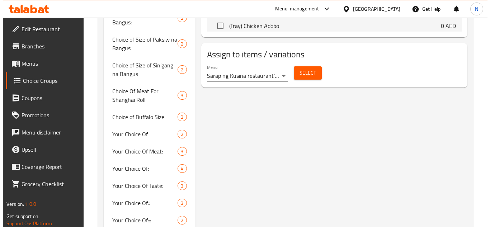
scroll to position [425, 0]
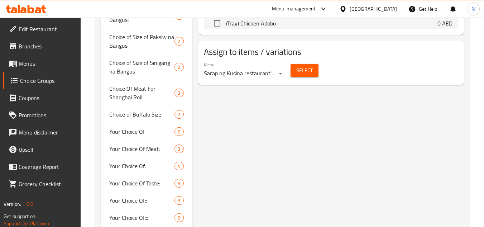
click at [300, 74] on span "Select" at bounding box center [305, 70] width 16 height 9
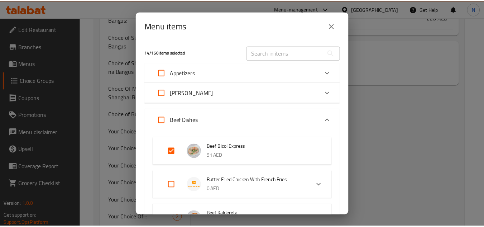
scroll to position [6893, 0]
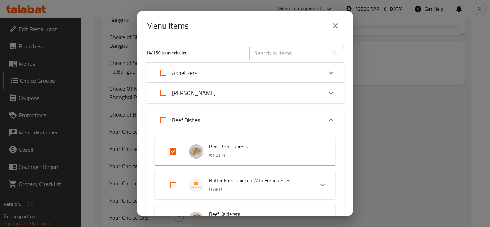
click at [263, 57] on input "text" at bounding box center [288, 53] width 78 height 14
paste input "Tray Beef Bistek Pinoy"
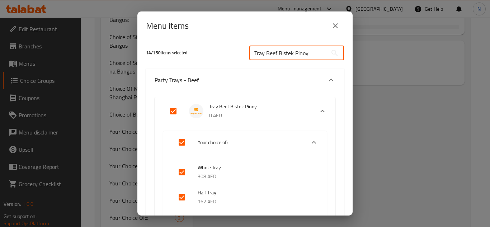
type input "Tray Beef Bistek Pinoy"
click at [335, 27] on icon "close" at bounding box center [335, 26] width 9 height 9
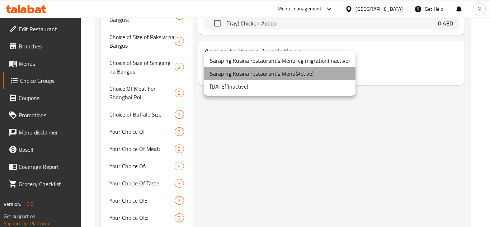
click at [269, 72] on li "Sarap ng Kusina restaurant's Menu ( Active )" at bounding box center [279, 73] width 151 height 13
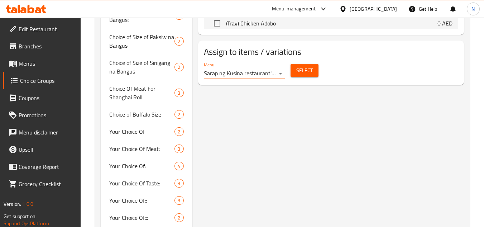
click at [306, 66] on span "Select" at bounding box center [305, 70] width 16 height 9
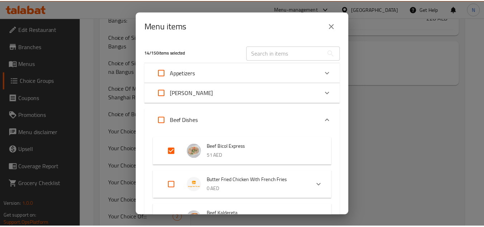
scroll to position [6893, 0]
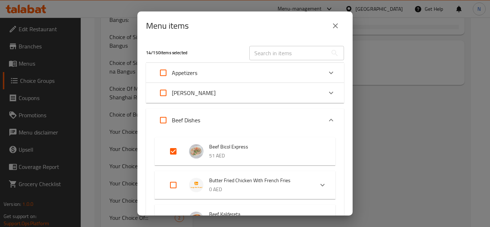
click at [278, 50] on input "text" at bounding box center [288, 53] width 78 height 14
paste input "Tray Beef Bistek Pinoy"
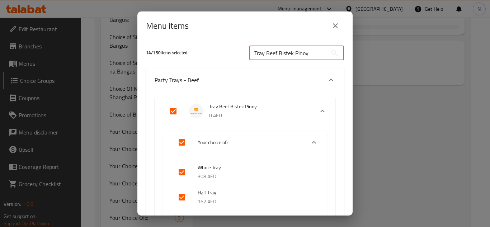
type input "Tray Beef Bistek Pinoy"
click at [170, 112] on input "Expand" at bounding box center [173, 111] width 17 height 17
checkbox input "false"
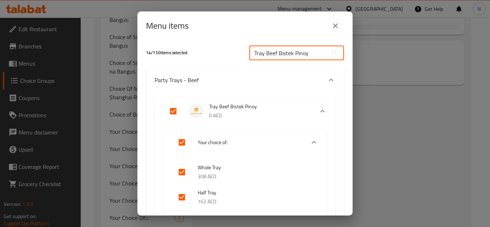
checkbox input "false"
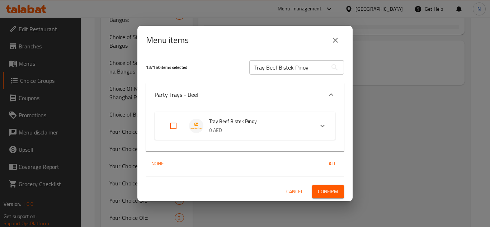
click at [329, 197] on button "Confirm" at bounding box center [328, 191] width 32 height 13
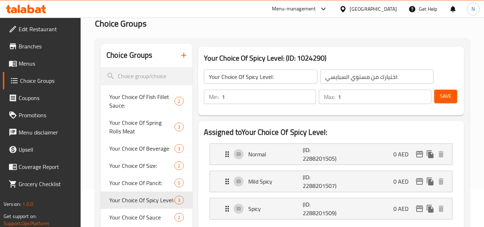
scroll to position [0, 0]
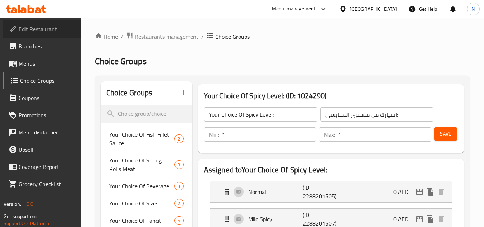
click at [36, 30] on span "Edit Restaurant" at bounding box center [47, 29] width 57 height 9
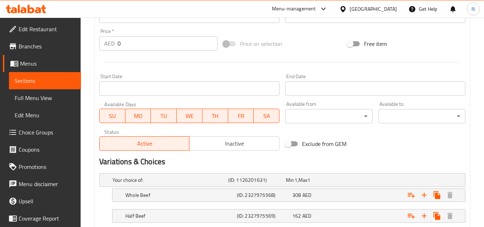
scroll to position [296, 0]
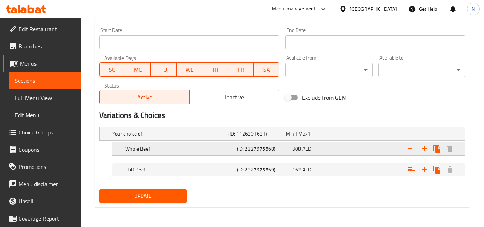
click at [159, 152] on div "Whole Beef" at bounding box center [180, 149] width 112 height 10
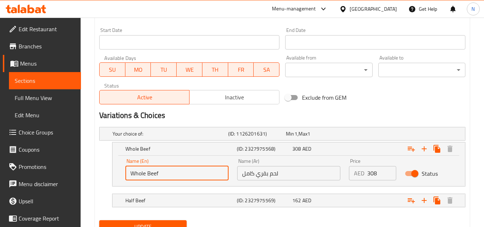
click at [155, 172] on input "Whole Beef" at bounding box center [177, 173] width 103 height 14
type input "Whole Tray"
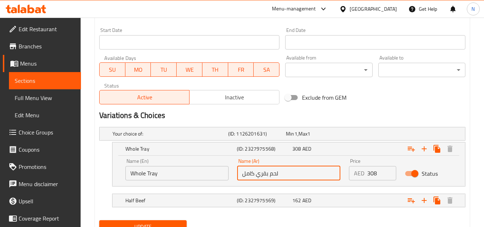
drag, startPoint x: 257, startPoint y: 174, endPoint x: 294, endPoint y: 174, distance: 37.7
click at [294, 174] on input "لحم بقري كامل" at bounding box center [288, 173] width 103 height 14
click at [294, 174] on input "صينية كامل" at bounding box center [288, 173] width 103 height 14
type input "صينية كاملة"
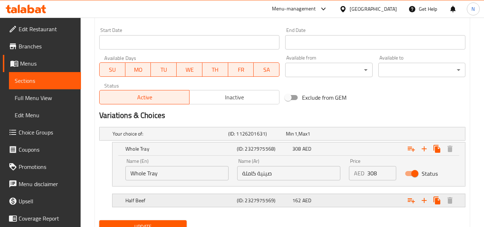
click at [150, 197] on h5 "Half Beef" at bounding box center [180, 200] width 109 height 7
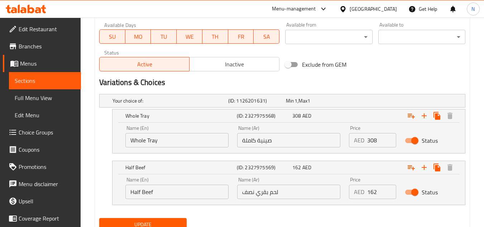
scroll to position [332, 0]
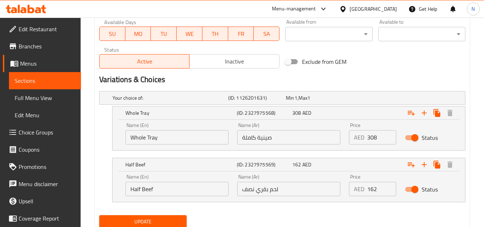
click at [155, 140] on input "Whole Tray" at bounding box center [177, 137] width 103 height 14
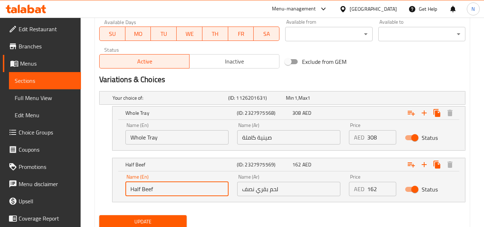
click at [145, 188] on input "Half Beef" at bounding box center [177, 189] width 103 height 14
paste input "Tray"
type input "Half Tray"
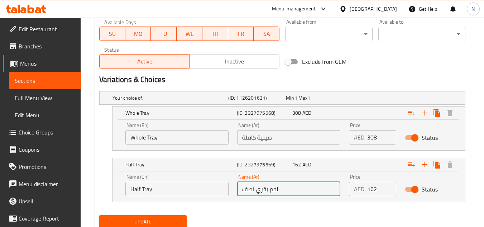
click at [255, 190] on input "لحم بقري نصف" at bounding box center [288, 189] width 103 height 14
drag, startPoint x: 256, startPoint y: 191, endPoint x: 297, endPoint y: 189, distance: 40.6
click at [297, 189] on input "لحم بقري نصف" at bounding box center [288, 189] width 103 height 14
click at [265, 139] on input "صينية كاملة" at bounding box center [288, 137] width 103 height 14
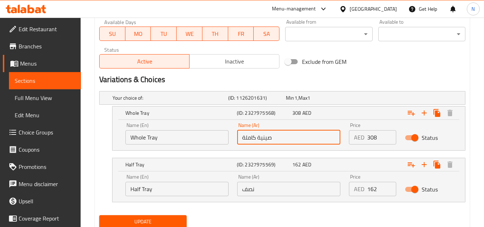
click at [265, 139] on input "صينية كاملة" at bounding box center [288, 137] width 103 height 14
click at [283, 186] on input "نصف" at bounding box center [288, 189] width 103 height 14
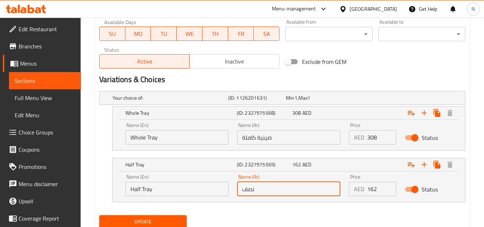
paste input "صينية"
click at [239, 191] on input "نصف صينية" at bounding box center [288, 189] width 103 height 14
drag, startPoint x: 244, startPoint y: 190, endPoint x: 239, endPoint y: 191, distance: 5.5
click at [239, 191] on input "نصف صينية" at bounding box center [288, 189] width 103 height 14
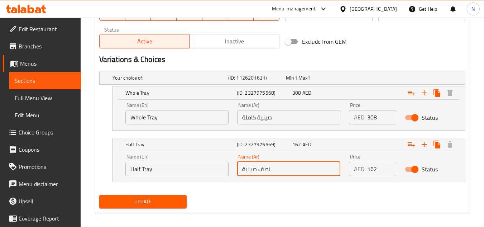
scroll to position [358, 0]
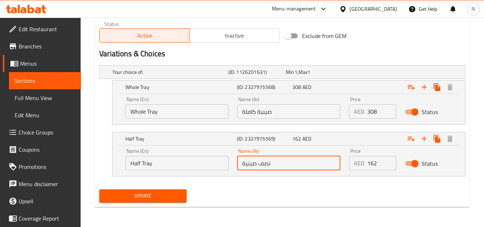
type input "نصف صينية"
click at [172, 197] on span "Update" at bounding box center [143, 195] width 76 height 9
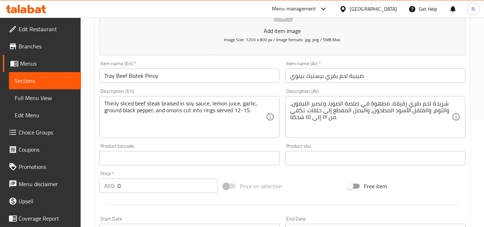
scroll to position [106, 0]
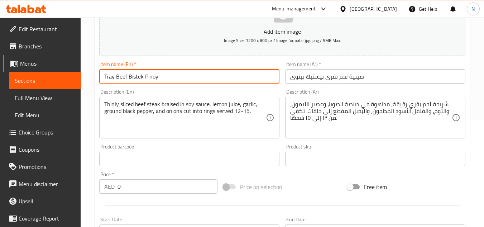
click at [145, 78] on input "Tray Beef Bistek Pinoy" at bounding box center [189, 76] width 180 height 14
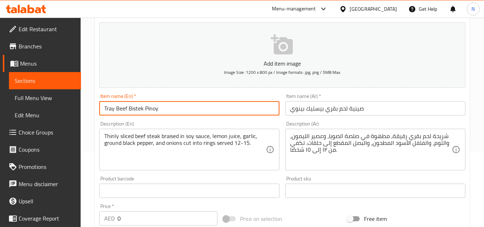
scroll to position [71, 0]
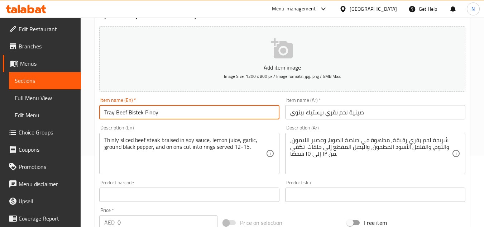
click at [151, 112] on input "Tray Beef Bistek Pinoy" at bounding box center [189, 112] width 180 height 14
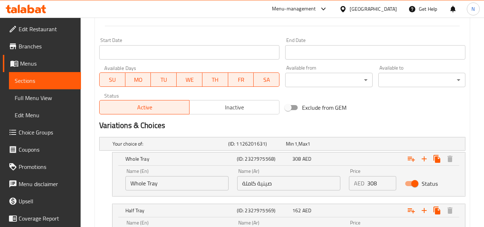
scroll to position [358, 0]
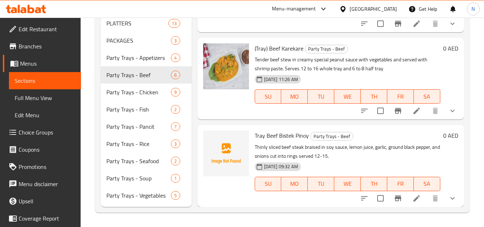
scroll to position [39, 0]
click at [449, 199] on icon "show more" at bounding box center [453, 198] width 9 height 9
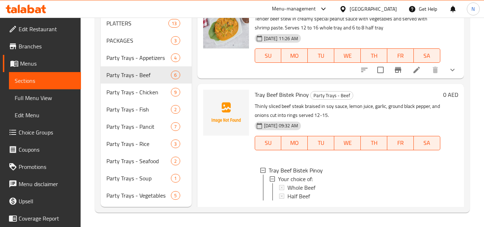
scroll to position [99, 0]
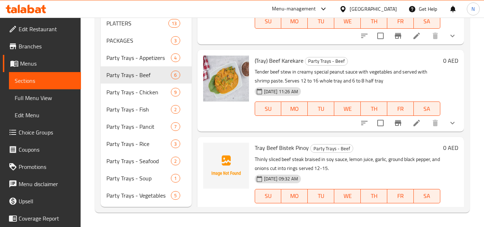
scroll to position [39, 0]
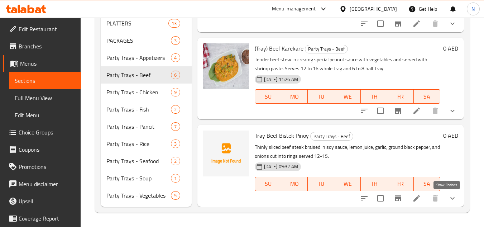
click at [449, 197] on icon "show more" at bounding box center [453, 198] width 9 height 9
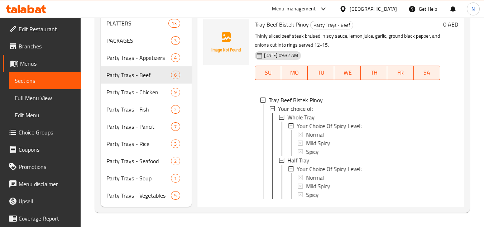
scroll to position [168, 0]
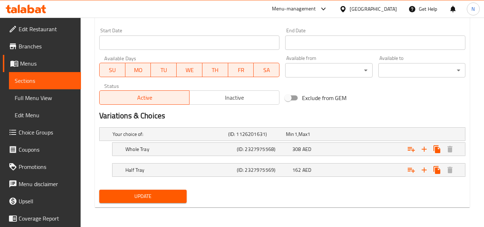
scroll to position [296, 0]
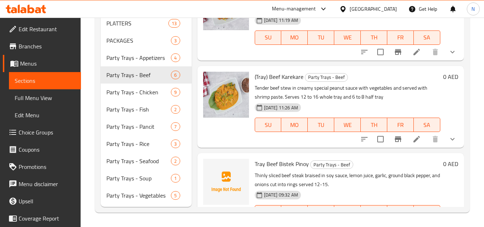
scroll to position [90, 0]
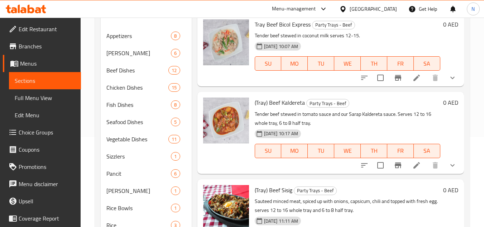
click at [452, 174] on button "show more" at bounding box center [452, 165] width 17 height 17
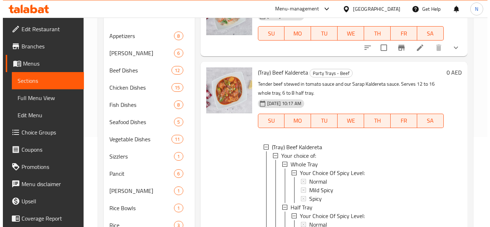
scroll to position [108, 0]
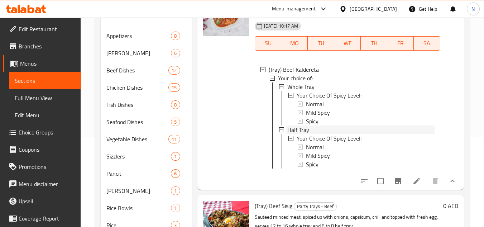
click at [308, 134] on span "Half Tray" at bounding box center [299, 130] width 22 height 9
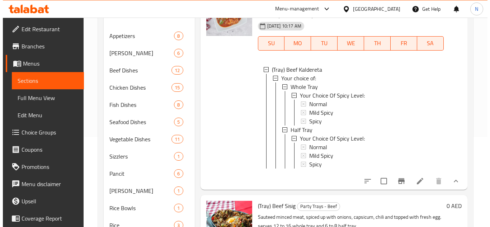
scroll to position [0, 0]
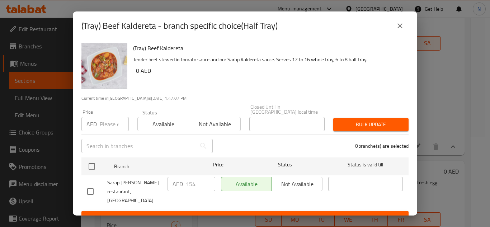
click at [399, 26] on icon "close" at bounding box center [399, 25] width 5 height 5
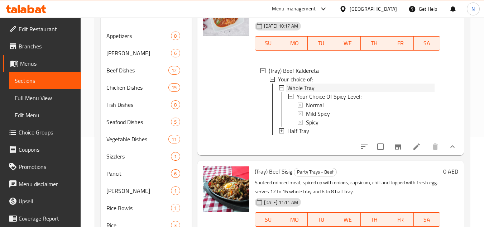
click at [307, 92] on span "Whole Tray" at bounding box center [301, 88] width 27 height 9
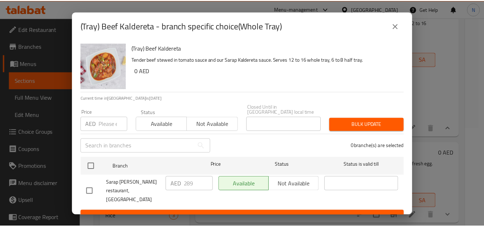
scroll to position [99, 0]
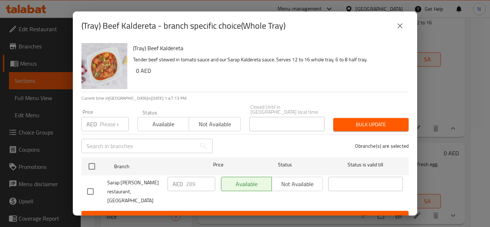
click at [404, 27] on button "close" at bounding box center [399, 25] width 17 height 17
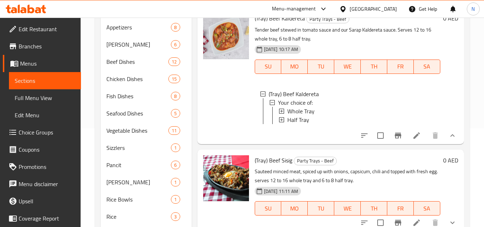
scroll to position [63, 0]
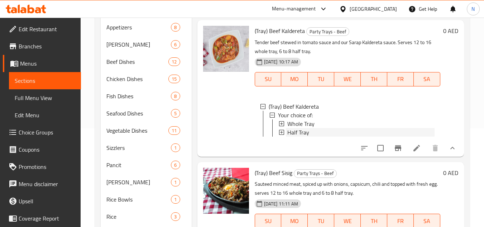
click at [304, 137] on span "Half Tray" at bounding box center [299, 132] width 22 height 9
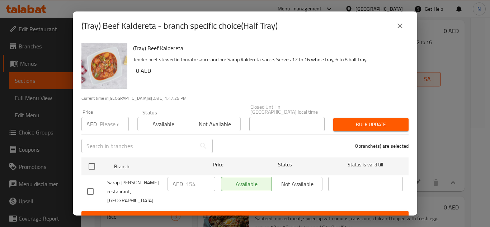
click at [401, 27] on icon "close" at bounding box center [399, 25] width 5 height 5
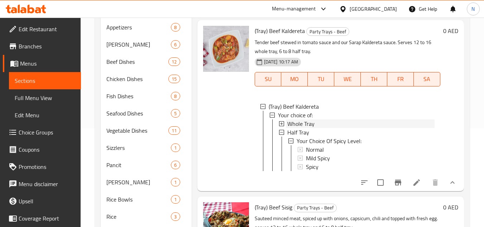
click at [310, 128] on span "Whole Tray" at bounding box center [301, 123] width 27 height 9
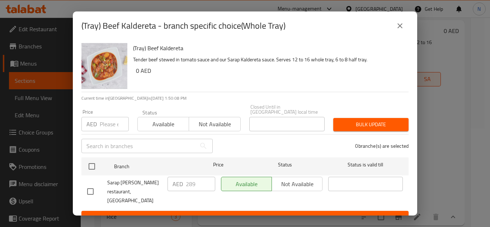
click at [400, 25] on icon "close" at bounding box center [399, 25] width 5 height 5
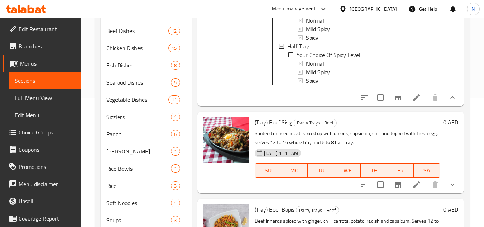
scroll to position [170, 0]
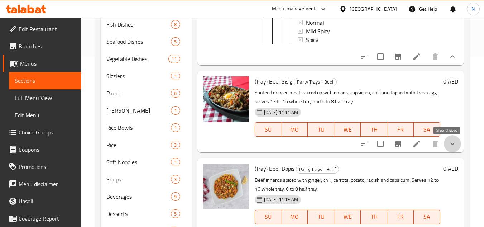
click at [451, 144] on icon "show more" at bounding box center [453, 144] width 4 height 3
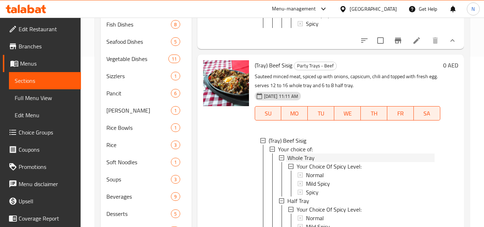
click at [306, 162] on span "Whole Tray" at bounding box center [301, 157] width 27 height 9
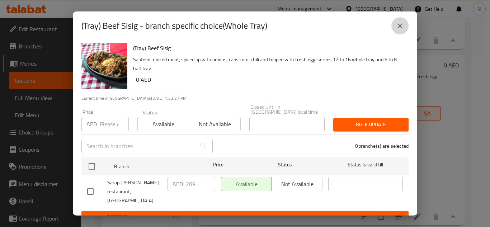
click at [399, 28] on icon "close" at bounding box center [400, 26] width 9 height 9
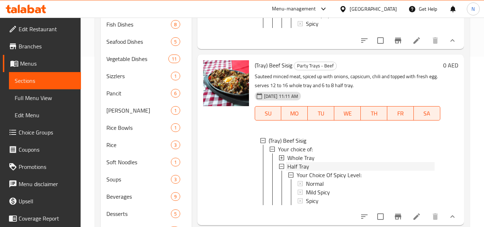
click at [311, 171] on div "Half Tray" at bounding box center [361, 166] width 147 height 9
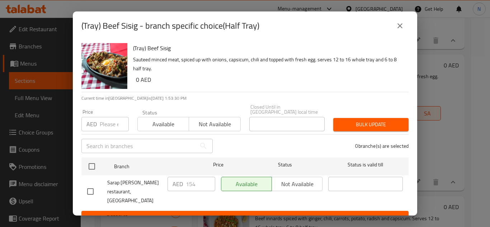
click at [399, 28] on icon "close" at bounding box center [400, 26] width 9 height 9
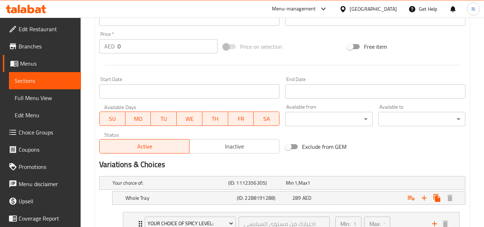
scroll to position [365, 0]
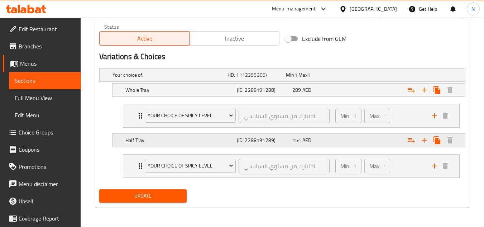
click at [245, 139] on h5 "(ID: 2288191289)" at bounding box center [263, 140] width 53 height 7
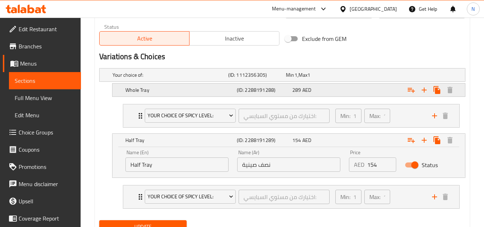
click at [276, 94] on div "(ID: 2288191288)" at bounding box center [264, 90] width 56 height 10
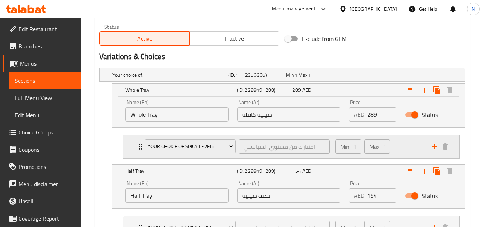
click at [398, 147] on div "Min: 1 ​ Max: 1 ​" at bounding box center [379, 146] width 97 height 23
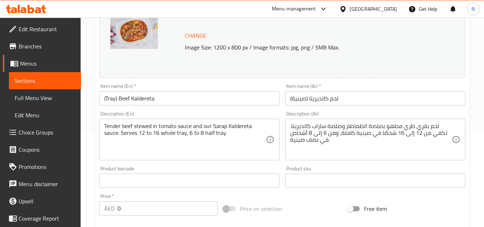
scroll to position [114, 0]
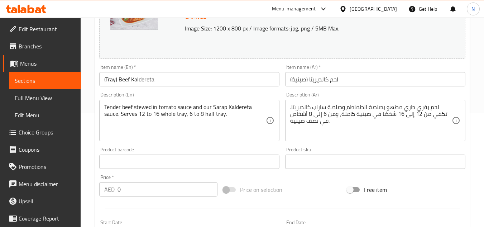
click at [175, 113] on textarea "Tender beef stewed in tomato sauce and our Sarap Kaldereta sauce. Serves 12 to …" at bounding box center [185, 121] width 162 height 34
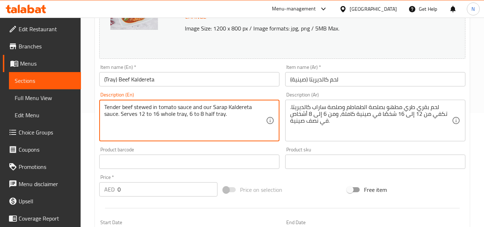
click at [175, 113] on textarea "Tender beef stewed in tomato sauce and our Sarap Kaldereta sauce. Serves 12 to …" at bounding box center [185, 121] width 162 height 34
paste textarea "sarap kaldereta sauce. Serves 12-15."
click at [213, 108] on textarea "Tender beef stewed in tomato sauce and our sarap kaldereta sauce. Serves 12-15." at bounding box center [185, 121] width 162 height 34
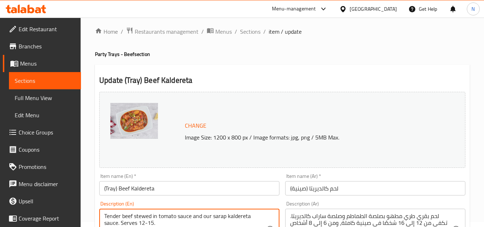
scroll to position [72, 0]
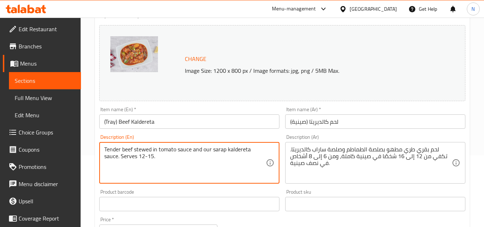
click at [220, 148] on textarea "Tender beef stewed in tomato sauce and our sarap kaldereta sauce. Serves 12-15." at bounding box center [185, 163] width 162 height 34
paste textarea "S"
click at [119, 158] on textarea "Tender beef stewed in tomato sauce and our Sarap kaldereta sauce. Serves 12-15." at bounding box center [185, 163] width 162 height 34
click at [151, 153] on textarea "Tender beef stewed in tomato sauce and our Sarap kaldereta sauce Serves 12-15." at bounding box center [185, 163] width 162 height 34
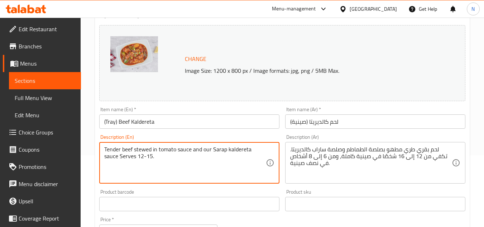
click at [151, 153] on textarea "Tender beef stewed in tomato sauce and our Sarap kaldereta sauce Serves 12-15." at bounding box center [185, 163] width 162 height 34
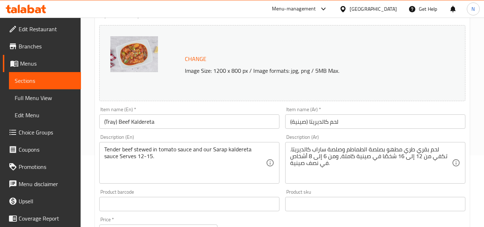
click at [202, 147] on textarea "Tender beef stewed in tomato sauce and our Sarap kaldereta sauce Serves 12-15." at bounding box center [185, 163] width 162 height 34
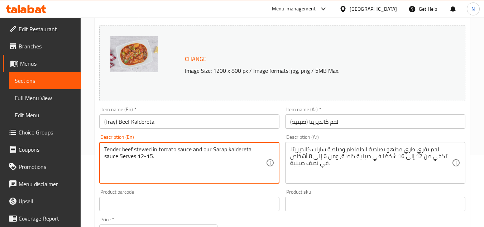
click at [202, 147] on textarea "Tender beef stewed in tomato sauce and our Sarap kaldereta sauce Serves 12-15." at bounding box center [185, 163] width 162 height 34
paste textarea "s"
type textarea "Tender beef stewed in tomato sauce and our Sarap kaldereta sauce serves 12-15."
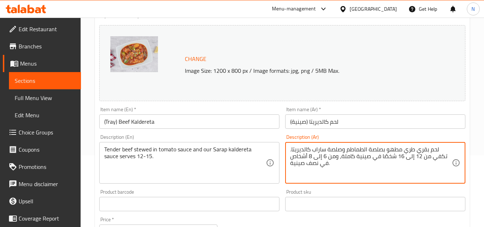
click at [359, 148] on textarea "لحم بقري طري مطهو بصلصة الطماطم وصلصة ساراب كالديريتا. تكفي من 12 إلى 16 شخصًا …" at bounding box center [371, 163] width 162 height 34
paste textarea "يكفي من ١٢ إلى ١٥ شخصًا."
click at [289, 151] on div "لحم بقري طري مطهو بصلصة الطماطم وصلصة ساراب كالديريتا. يكفي من ١٢ إلى ١٥ شخصًا.…" at bounding box center [375, 163] width 180 height 42
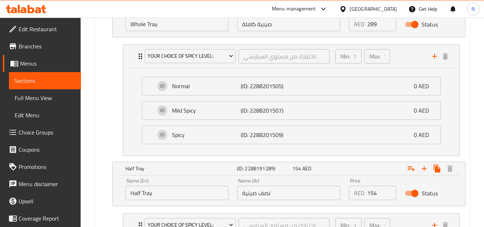
scroll to position [502, 0]
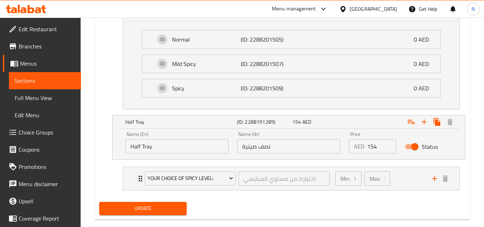
type textarea "لحم بقري طري مطهو بصلصة الطماطم وصلصة ساراب كالديريتا يكفي من ١٢ إلى ١٥ شخصًا."
click at [174, 210] on span "Update" at bounding box center [143, 208] width 76 height 9
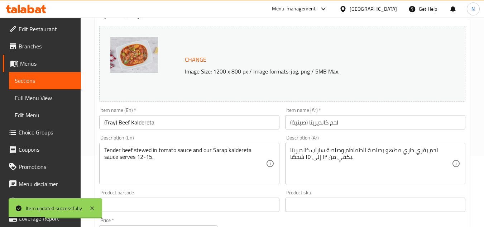
scroll to position [72, 0]
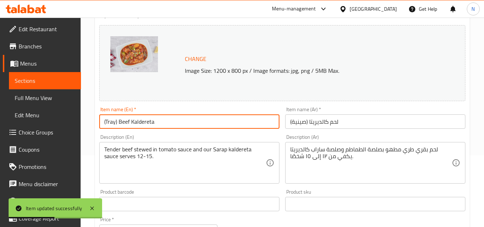
click at [116, 122] on input "(Tray) Beef Kaldereta" at bounding box center [189, 121] width 180 height 14
drag, startPoint x: 107, startPoint y: 125, endPoint x: 103, endPoint y: 125, distance: 4.7
click at [103, 125] on input "(Tray Beef Kaldereta" at bounding box center [189, 121] width 180 height 14
click at [127, 128] on input "(Tray Beef Kaldereta" at bounding box center [189, 121] width 180 height 14
drag, startPoint x: 105, startPoint y: 123, endPoint x: 100, endPoint y: 124, distance: 5.7
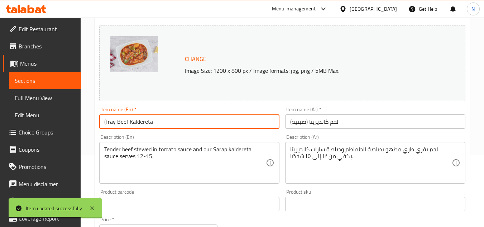
click at [100, 124] on input "(Tray Beef Kaldereta" at bounding box center [189, 121] width 180 height 14
type input "Tray Beef Kaldereta"
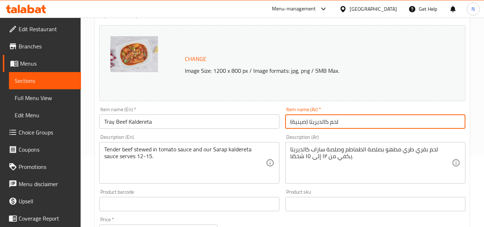
click at [308, 124] on input "(صينية) لحم كالديريتا" at bounding box center [375, 121] width 180 height 14
drag, startPoint x: 292, startPoint y: 124, endPoint x: 288, endPoint y: 124, distance: 3.7
click at [288, 124] on input "(صينية لحم كالديريتا" at bounding box center [375, 121] width 180 height 14
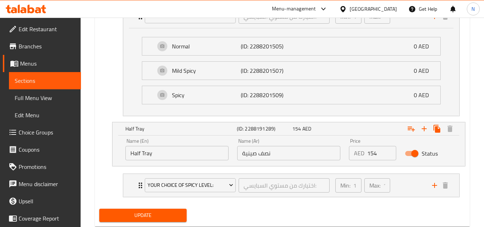
scroll to position [515, 0]
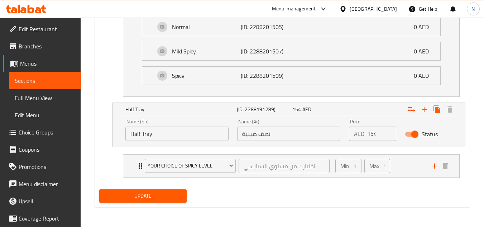
type input "صينية لحم كالديريتا"
click at [162, 197] on span "Update" at bounding box center [143, 195] width 76 height 9
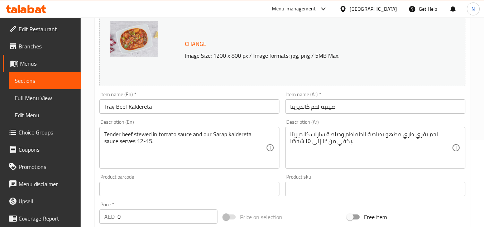
scroll to position [48, 0]
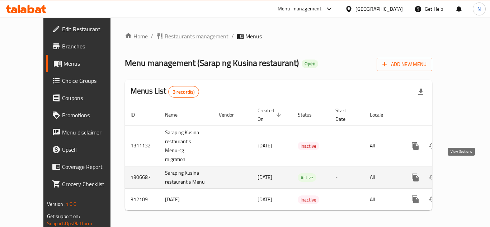
click at [463, 173] on icon "enhanced table" at bounding box center [467, 177] width 9 height 9
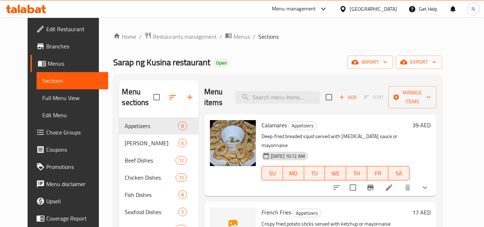
click at [50, 95] on span "Full Menu View" at bounding box center [72, 98] width 61 height 9
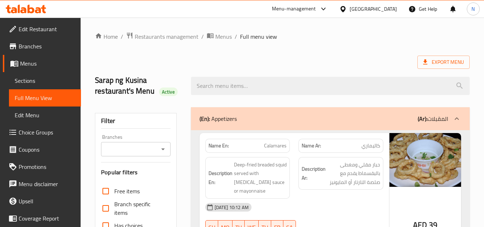
scroll to position [16734, 0]
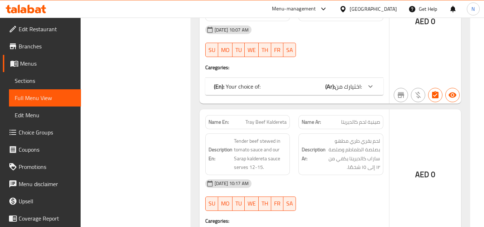
copy span "(Tray) Beef Sisig"
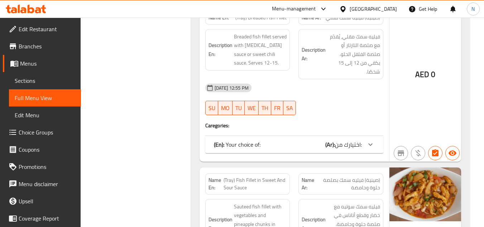
scroll to position [19363, 0]
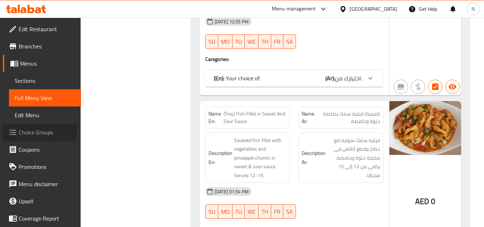
click at [38, 130] on span "Choice Groups" at bounding box center [47, 132] width 57 height 9
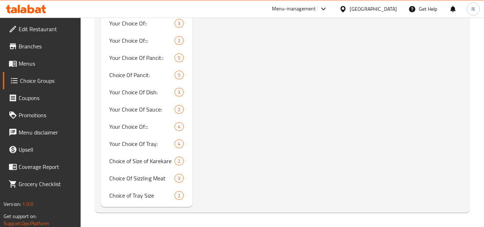
scroll to position [612, 0]
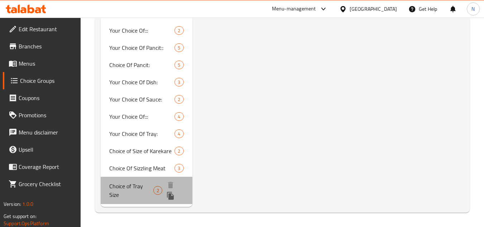
click at [144, 202] on div "Choice of Tray Size 2" at bounding box center [146, 190] width 91 height 27
type input "Choice of Tray Size"
type input "اختيار حجم صينية"
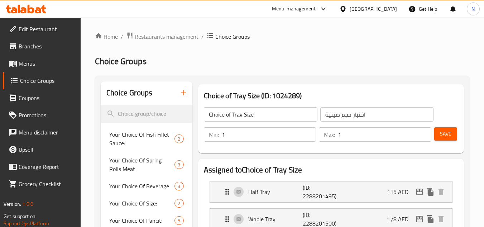
scroll to position [108, 0]
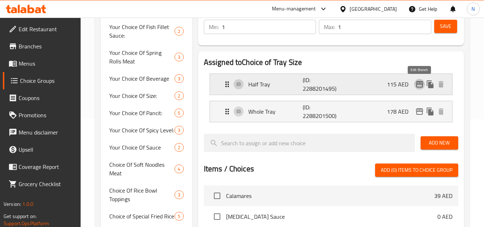
click at [416, 86] on icon "edit" at bounding box center [420, 84] width 9 height 9
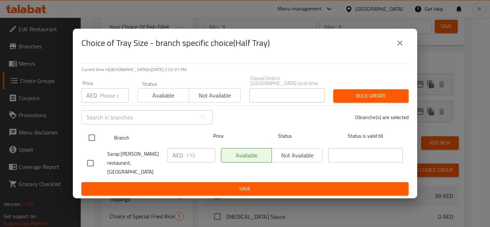
drag, startPoint x: 89, startPoint y: 146, endPoint x: 124, endPoint y: 145, distance: 35.5
click at [89, 145] on input "checkbox" at bounding box center [91, 137] width 15 height 15
checkbox input "true"
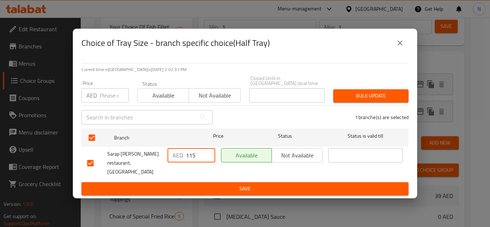
click at [195, 161] on input "115" at bounding box center [200, 155] width 29 height 14
paste input "00"
type input "100"
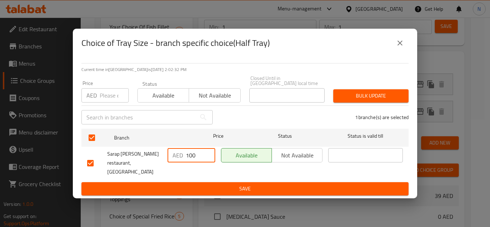
click at [218, 185] on span "Save" at bounding box center [245, 188] width 316 height 9
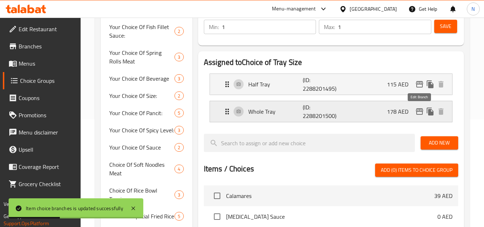
click at [420, 112] on icon "edit" at bounding box center [420, 111] width 9 height 9
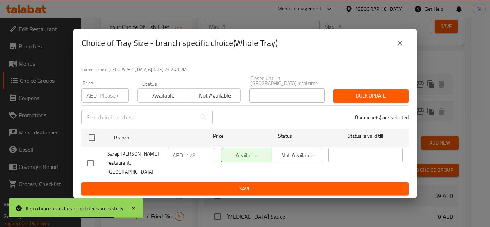
click at [399, 47] on icon "close" at bounding box center [400, 43] width 9 height 9
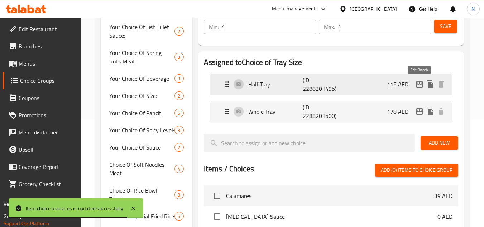
click at [418, 86] on icon "edit" at bounding box center [420, 84] width 9 height 9
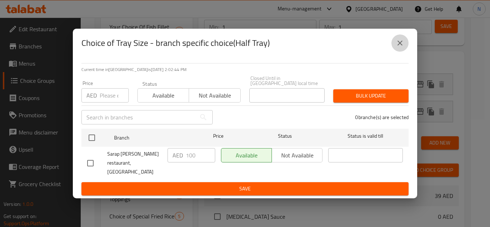
click at [400, 46] on icon "close" at bounding box center [400, 43] width 9 height 9
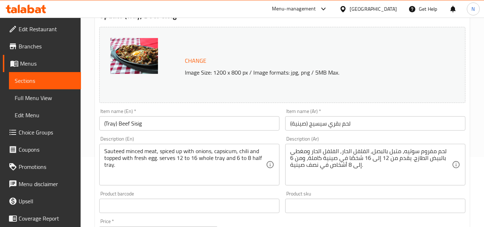
scroll to position [72, 0]
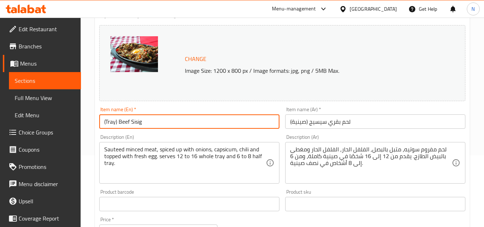
click at [116, 125] on input "(Tray) Beef Sisig" at bounding box center [189, 121] width 180 height 14
click at [107, 123] on input "(Tray Beef Sisig" at bounding box center [189, 121] width 180 height 14
drag, startPoint x: 106, startPoint y: 123, endPoint x: 101, endPoint y: 126, distance: 6.1
click at [101, 126] on input "(Tray Beef Sisig" at bounding box center [189, 121] width 180 height 14
type input "Tray Beef Sisig"
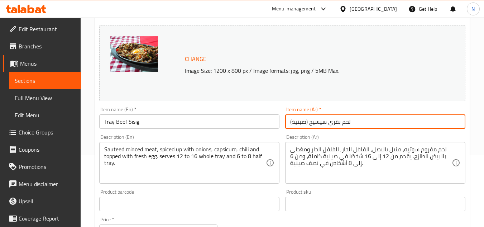
click at [308, 123] on input "(صينية) لحم بقري سيسيج" at bounding box center [375, 121] width 180 height 14
drag, startPoint x: 292, startPoint y: 122, endPoint x: 287, endPoint y: 124, distance: 4.9
click at [287, 124] on input "(صينية لحم ب[PERSON_NAME]" at bounding box center [375, 121] width 180 height 14
type input "صينية لحم ب[PERSON_NAME]"
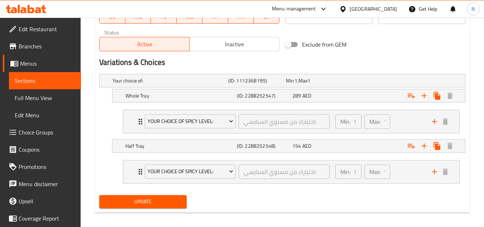
scroll to position [365, 0]
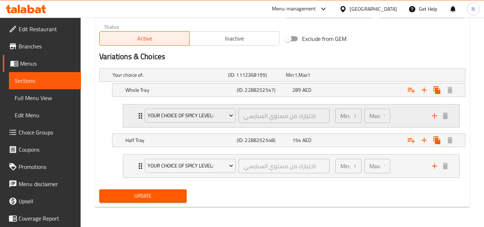
click at [403, 121] on div "Min: 1 ​ Max: 1 ​" at bounding box center [379, 115] width 97 height 23
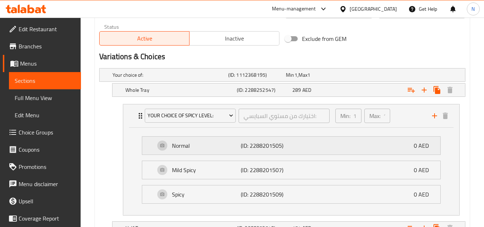
click at [197, 147] on p "Normal" at bounding box center [206, 145] width 69 height 9
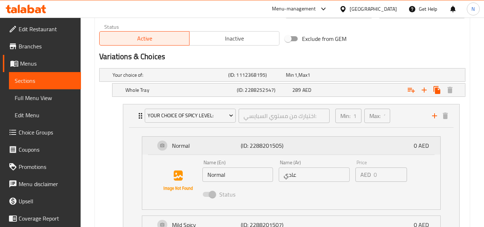
click at [197, 147] on p "Normal" at bounding box center [206, 145] width 69 height 9
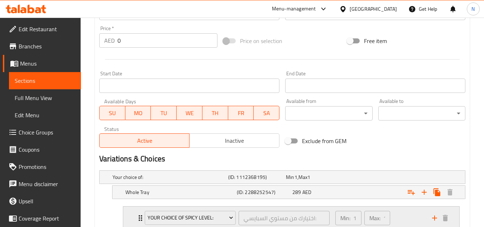
scroll to position [186, 0]
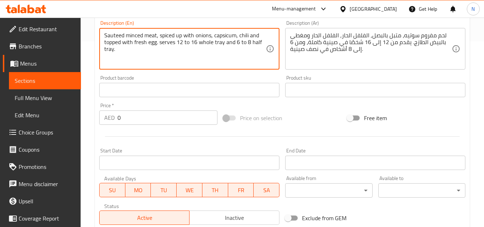
click at [174, 37] on textarea "Sauteed minced meat, spiced up with onions, capsicum, chili and topped with fre…" at bounding box center [185, 49] width 162 height 34
paste textarea "éed minced meat, spiced up with onions, capsicum, chili and topped with fresh e…"
click at [115, 35] on textarea "Sautéed minced meat, spiced up with onions, capsicum, chili and topped with fre…" at bounding box center [185, 49] width 162 height 34
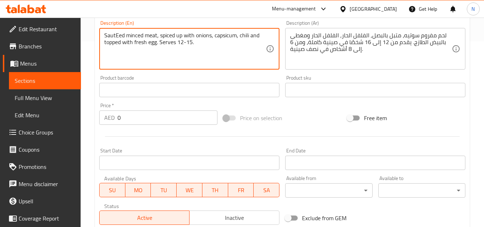
click at [119, 37] on textarea "SautEed minced meat, spiced up with onions, capsicum, chili and topped with fre…" at bounding box center [185, 49] width 162 height 34
click at [159, 44] on textarea "Sauteed minced meat, spiced up with onions, capsicum, chili and topped with fre…" at bounding box center [185, 49] width 162 height 34
click at [156, 43] on textarea "Sauteed minced meat, spiced up with onions, capsicum, chili and topped with fre…" at bounding box center [185, 49] width 162 height 34
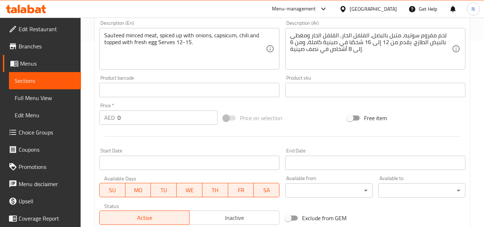
click at [166, 42] on textarea "Sauteed minced meat, spiced up with onions, capsicum, chili and topped with fre…" at bounding box center [185, 49] width 162 height 34
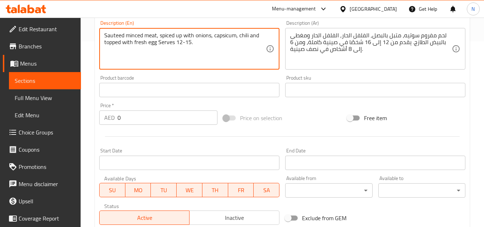
click at [166, 42] on textarea "Sauteed minced meat, spiced up with onions, capsicum, chili and topped with fre…" at bounding box center [185, 49] width 162 height 34
paste textarea "s"
type textarea "Sauteed minced meat, spiced up with onions, capsicum, chili and topped with fre…"
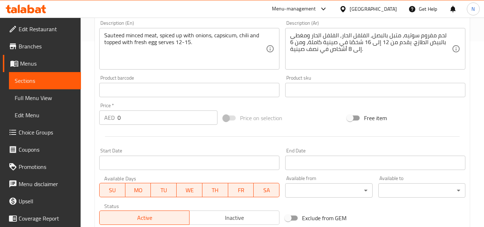
click at [377, 43] on textarea "لحم مفروم سوتيه، متبل بالبصل, الفلفل الحار, الفلفل الحار ومغطى بالبيض الطازج. ي…" at bounding box center [371, 49] width 162 height 34
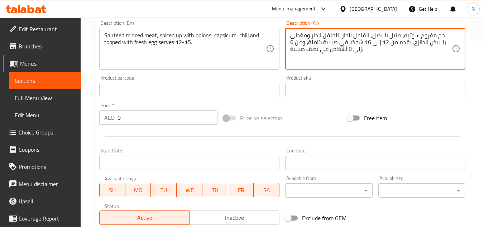
click at [377, 43] on textarea "لحم مفروم سوتيه، متبل بالبصل, الفلفل الحار, الفلفل الحار ومغطى بالبيض الطازج. ي…" at bounding box center [371, 49] width 162 height 34
paste textarea "مقلي، متبل بالبصل والفلفل الحار والفلفل الحار، ومغطى ببيض طازج. يكفي من ١٢ إلى …"
click at [411, 35] on textarea "لحم مفروم مقلي، متبل بالبصل والفلفل الحار والفلفل الحار، ومغطى ببيض طازج. يكفي …" at bounding box center [371, 49] width 162 height 34
click at [194, 35] on textarea "Sauteed minced meat, spiced up with onions, capsicum, chili and topped with fre…" at bounding box center [185, 49] width 162 height 34
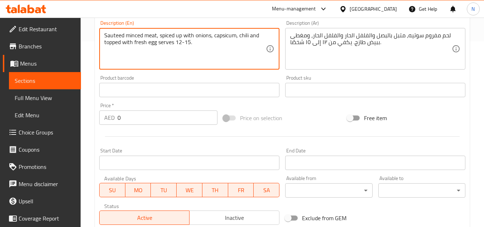
click at [194, 35] on textarea "Sauteed minced meat, spiced up with onions, capsicum, chili and topped with fre…" at bounding box center [185, 49] width 162 height 34
click at [222, 38] on textarea "Sauteed minced meat, spiced up with onions, capsicum, chili and topped with fre…" at bounding box center [185, 49] width 162 height 34
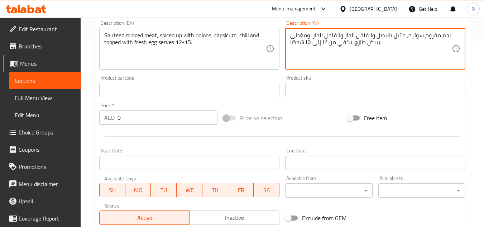
click at [350, 37] on textarea "لحم مفروم سوتيه، متبل بالبصل والفلفل الحار والفلفل الحار، ومغطى ببيض طازج. يكفي…" at bounding box center [371, 49] width 162 height 34
click at [353, 45] on textarea "لحم مفروم سوتيه، متبل بالبصل والفلفل والفلفل الحار، ومغطى ببيض طازج. يكفي من ١٢…" at bounding box center [371, 49] width 162 height 34
type textarea "لحم مفروم سوتيه، متبل بالبصل والفلفل والفلفل الحار، ومغطى ببيض طازج يكفي من ١٢ …"
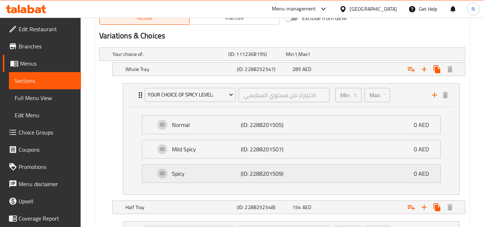
scroll to position [453, 0]
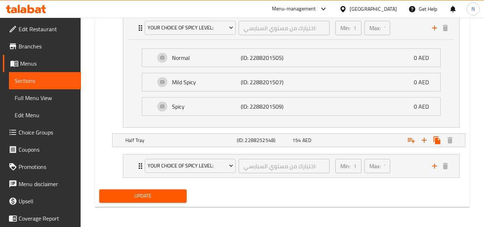
click at [141, 198] on span "Update" at bounding box center [143, 195] width 76 height 9
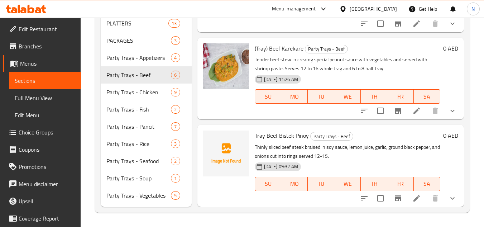
scroll to position [226, 0]
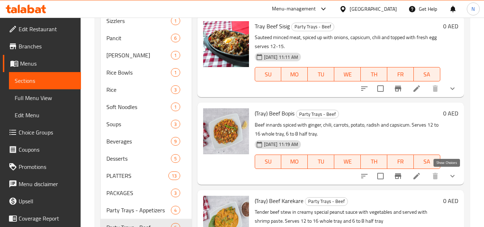
click at [449, 177] on icon "show more" at bounding box center [453, 176] width 9 height 9
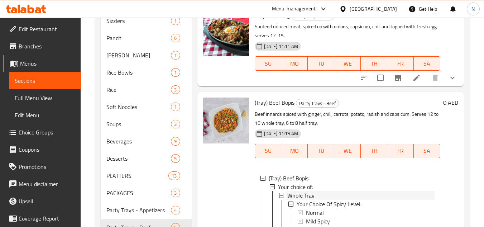
click at [305, 200] on span "Whole Tray" at bounding box center [301, 195] width 27 height 9
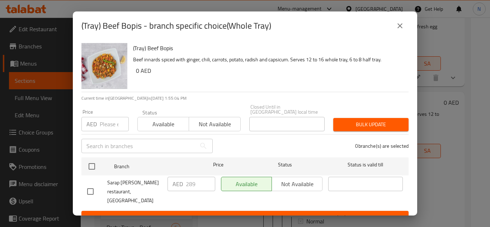
click at [398, 28] on icon "close" at bounding box center [399, 25] width 5 height 5
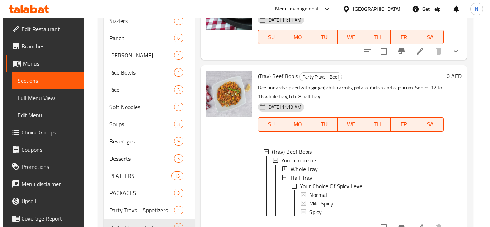
scroll to position [102, 0]
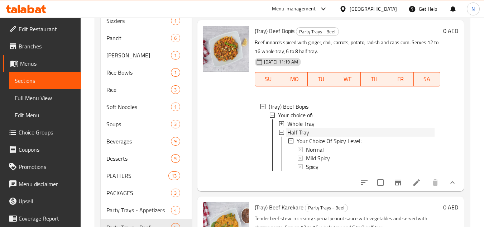
click at [299, 137] on span "Half Tray" at bounding box center [299, 132] width 22 height 9
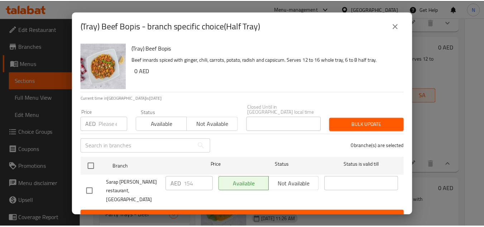
scroll to position [90, 0]
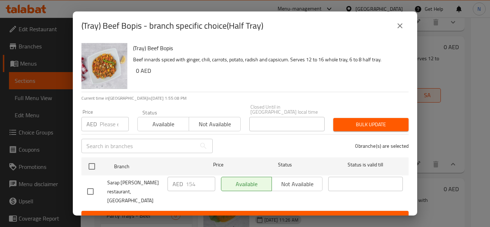
click at [401, 32] on button "close" at bounding box center [399, 25] width 17 height 17
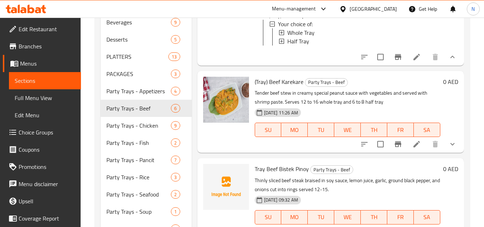
scroll to position [345, 0]
click at [449, 145] on icon "show more" at bounding box center [453, 143] width 9 height 9
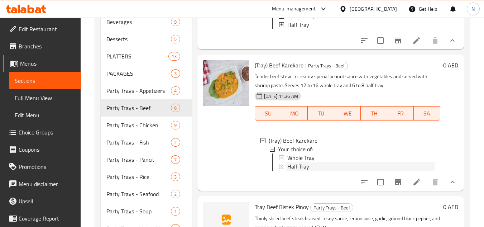
click at [326, 171] on div "Half Tray" at bounding box center [361, 166] width 147 height 9
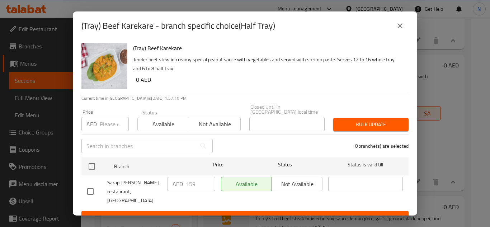
click at [400, 27] on icon "close" at bounding box center [400, 26] width 9 height 9
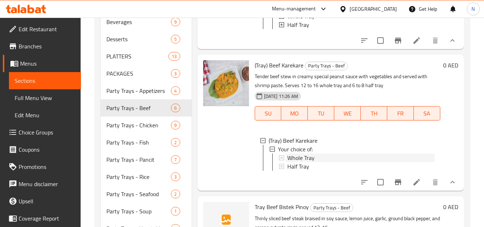
click at [317, 162] on div "Whole Tray" at bounding box center [361, 157] width 147 height 9
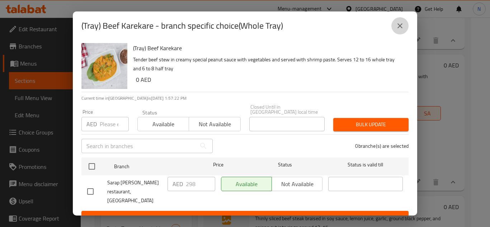
click at [401, 25] on icon "close" at bounding box center [399, 25] width 5 height 5
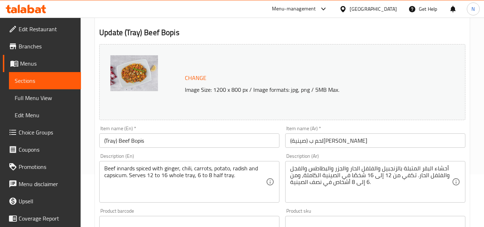
scroll to position [72, 0]
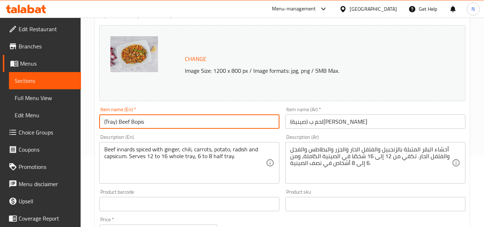
drag, startPoint x: 105, startPoint y: 123, endPoint x: 99, endPoint y: 126, distance: 7.1
click at [99, 126] on div "Item name (En)   * (Tray) Beef Bopis Item name (En) *" at bounding box center [189, 118] width 186 height 28
click at [115, 122] on input "Tray) Beef Bopis" at bounding box center [189, 121] width 180 height 14
type input "Tray Beef Bopis"
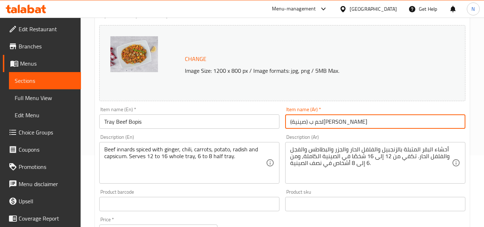
click at [306, 123] on input "(صينية) لحم ب[PERSON_NAME]" at bounding box center [375, 121] width 180 height 14
drag, startPoint x: 293, startPoint y: 122, endPoint x: 289, endPoint y: 124, distance: 4.2
click at [289, 124] on input "(صينية لحم ب[PERSON_NAME]" at bounding box center [375, 121] width 180 height 14
type input "صينية لحم ب[PERSON_NAME]"
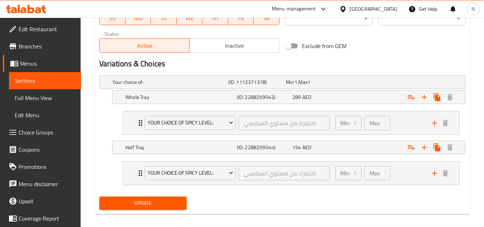
scroll to position [365, 0]
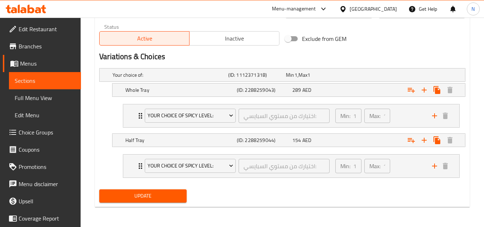
drag, startPoint x: 182, startPoint y: 89, endPoint x: 205, endPoint y: 99, distance: 24.9
click at [182, 89] on h5 "Whole Tray" at bounding box center [180, 89] width 109 height 7
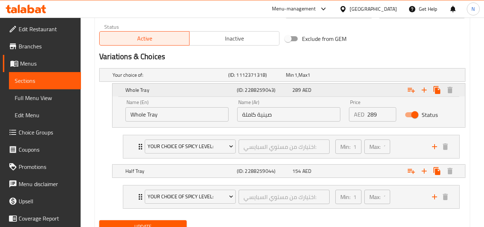
click at [194, 89] on h5 "Whole Tray" at bounding box center [180, 89] width 109 height 7
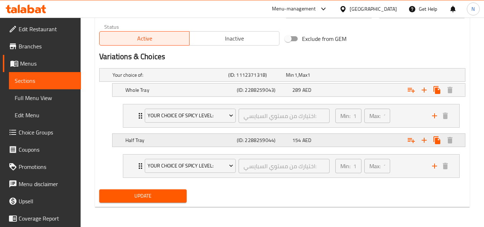
click at [219, 140] on h5 "Half Tray" at bounding box center [180, 140] width 109 height 7
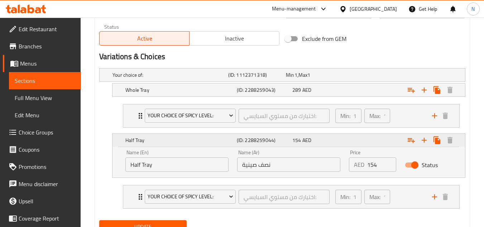
click at [219, 140] on h5 "Half Tray" at bounding box center [180, 140] width 109 height 7
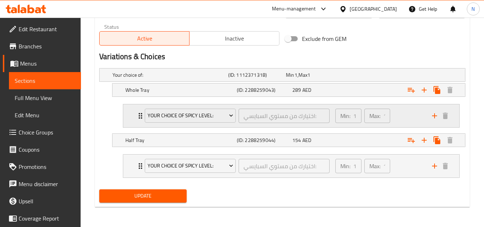
click at [404, 113] on div "Min: 1 ​ Max: 1 ​" at bounding box center [379, 115] width 97 height 23
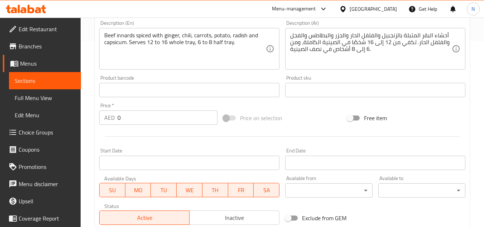
scroll to position [150, 0]
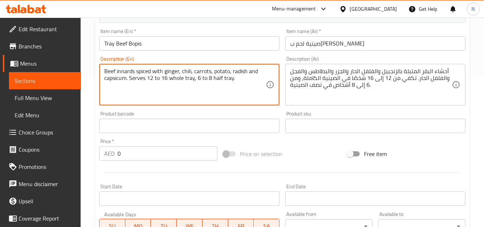
click at [168, 76] on textarea "Beef innards spiced with ginger, chili, carrots, potato, radish and capsicum. S…" at bounding box center [185, 85] width 162 height 34
paste textarea
click at [143, 79] on textarea "Beef innards spiced with ginger, chili, carrots, potato, radish and capsicum" at bounding box center [185, 85] width 162 height 34
type textarea "Beef innards spiced with ginger, chili, carrots, potato, radish and capsicum."
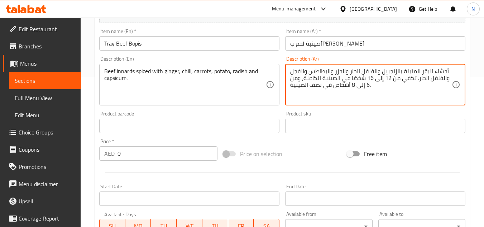
click at [302, 72] on textarea "أحشاء البقر المتبلة بالزنجبيل والفلفل الحار والجزر والبطاطس والفجل والفلفل الحا…" at bounding box center [371, 85] width 162 height 34
paste textarea "لحم البقر المتبلة بالزنجبيل والفلفل الحار والجزر والبطاطس والفجل والفلفل الحار"
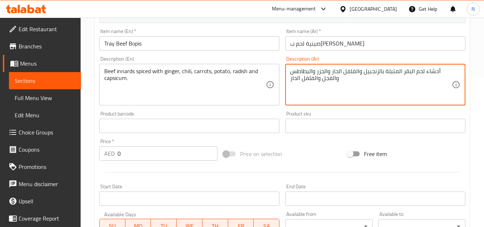
click at [214, 70] on textarea "Beef innards spiced with ginger, chili, carrots, potato, radish and capsicum." at bounding box center [185, 85] width 162 height 34
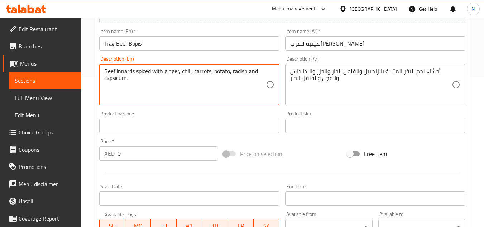
click at [214, 70] on textarea "Beef innards spiced with ginger, chili, carrots, potato, radish and capsicum." at bounding box center [185, 85] width 162 height 34
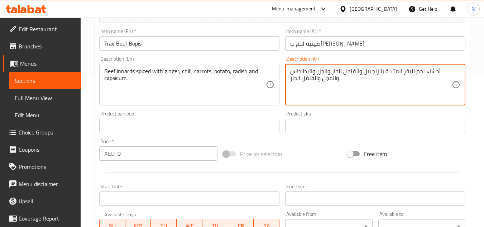
drag, startPoint x: 302, startPoint y: 80, endPoint x: 285, endPoint y: 81, distance: 17.2
drag, startPoint x: 375, startPoint y: 73, endPoint x: 358, endPoint y: 73, distance: 17.6
click at [358, 73] on textarea "أحشاء لحم البقر المتبلة بالزنجبيل والفلفل الحار والجزر والبطاطس والفجل والفلفل." at bounding box center [371, 85] width 162 height 34
type textarea "أحشاء لحم البقر المتبلة بالزنجبيل والفلفل الحار والجزر والبطاطس والفجل والفلفل."
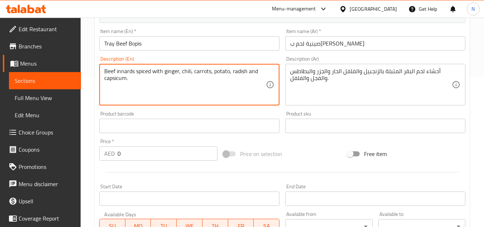
drag, startPoint x: 135, startPoint y: 71, endPoint x: 98, endPoint y: 71, distance: 37.7
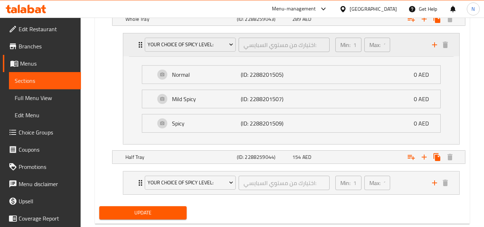
scroll to position [437, 0]
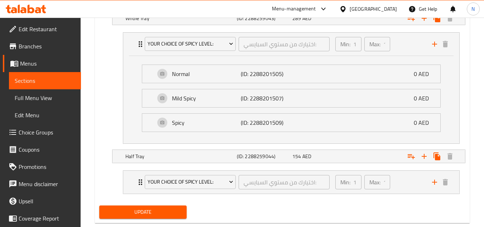
click at [162, 215] on span "Update" at bounding box center [143, 212] width 76 height 9
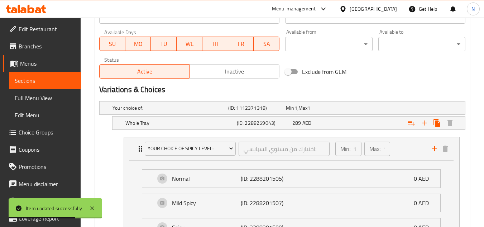
scroll to position [401, 0]
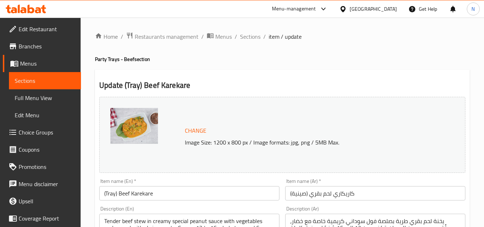
drag, startPoint x: 322, startPoint y: 52, endPoint x: 283, endPoint y: 58, distance: 39.0
click at [390, 60] on h4 "Party Trays - Beef section" at bounding box center [282, 59] width 375 height 7
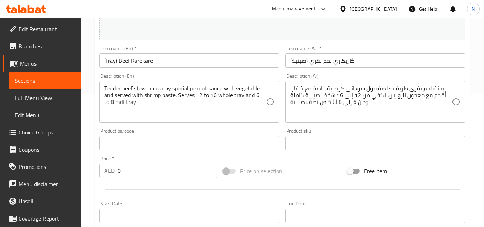
scroll to position [143, 0]
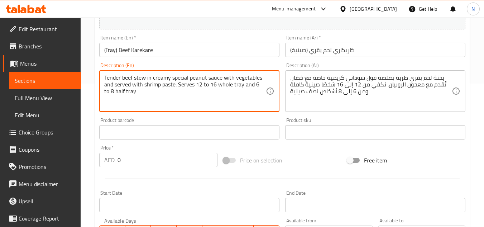
click at [145, 93] on textarea "Tender beef stew in creamy special peanut sauce with vegetables and served with…" at bounding box center [185, 91] width 162 height 34
paste textarea "-15."
drag, startPoint x: 178, startPoint y: 85, endPoint x: 175, endPoint y: 87, distance: 3.7
click at [175, 87] on textarea "Tender beef stew in creamy special peanut sauce with vegetables and served with…" at bounding box center [185, 91] width 162 height 34
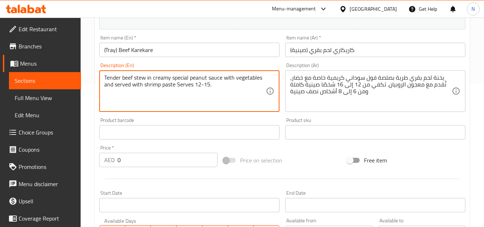
click at [190, 83] on textarea "Tender beef stew in creamy special peanut sauce with vegetables and served with…" at bounding box center [185, 91] width 162 height 34
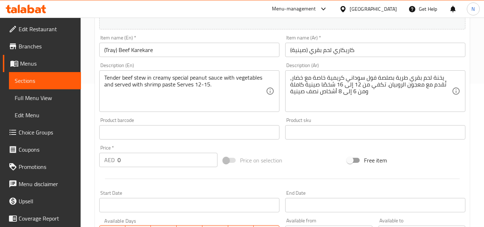
click at [183, 77] on textarea "Tender beef stew in creamy special peanut sauce with vegetables and served with…" at bounding box center [185, 91] width 162 height 34
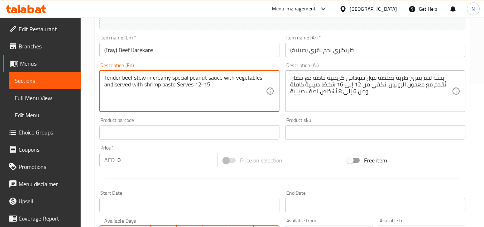
click at [183, 77] on textarea "Tender beef stew in creamy special peanut sauce with vegetables and served with…" at bounding box center [185, 91] width 162 height 34
paste textarea "s"
type textarea "Tender beef stew in creamy special peanut sauce with vegetables and served with…"
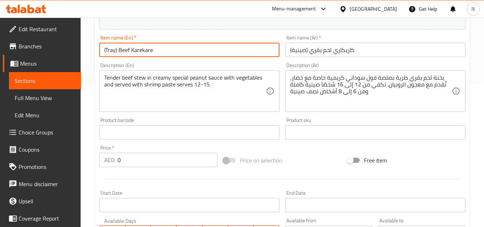
click at [117, 53] on input "(Tray) Beef Karekare" at bounding box center [189, 50] width 180 height 14
click at [107, 50] on input "(Tray Beef Karekare" at bounding box center [189, 50] width 180 height 14
drag, startPoint x: 105, startPoint y: 51, endPoint x: 101, endPoint y: 52, distance: 4.8
click at [101, 52] on input "(Tray Beef Karekare" at bounding box center [189, 50] width 180 height 14
click at [123, 51] on input "Tray Beef Karekare" at bounding box center [189, 50] width 180 height 14
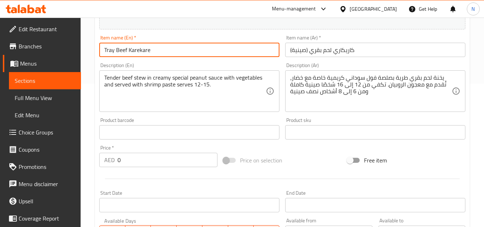
click at [123, 51] on input "Tray Beef Karekare" at bounding box center [189, 50] width 180 height 14
type input "Tray Beef Karekare"
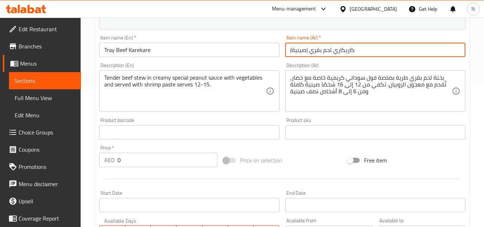
click at [308, 53] on input "(صينية) كاريكاري لحم بقري" at bounding box center [375, 50] width 180 height 14
drag, startPoint x: 292, startPoint y: 52, endPoint x: 287, endPoint y: 52, distance: 5.4
click at [287, 52] on input "(صينية كاريكاري لحم بقري" at bounding box center [375, 50] width 180 height 14
type input "صينية كاريكاري لحم بقري"
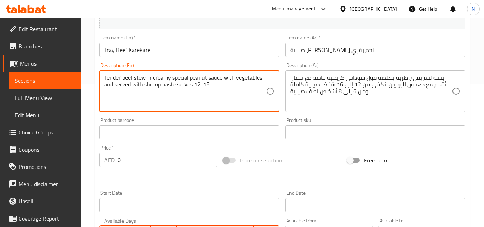
click at [185, 89] on textarea "Tender beef stew in creamy special peanut sauce with vegetables and served with…" at bounding box center [185, 91] width 162 height 34
click at [203, 85] on textarea "Tender beef stew in creamy special peanut sauce with vegetables and served with…" at bounding box center [185, 91] width 162 height 34
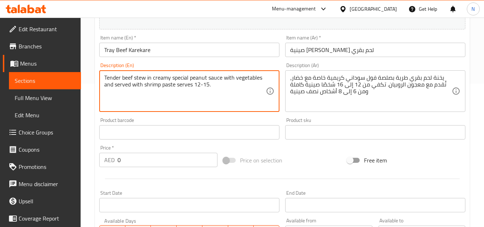
click at [203, 85] on textarea "Tender beef stew in creamy special peanut sauce with vegetables and served with…" at bounding box center [185, 91] width 162 height 34
click at [183, 86] on textarea "Tender beef stew in creamy special peanut sauce with vegetables and served with…" at bounding box center [185, 91] width 162 height 34
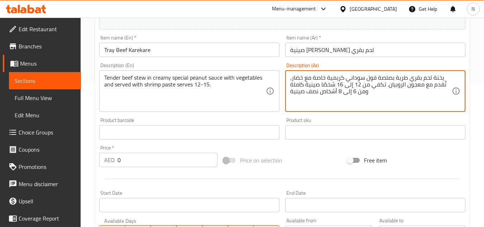
click at [318, 89] on textarea "يخنة لحم بقري طرية بصلصة فول سوداني كريمية خاصة مع خضار، تُقدم مع معجون الروبيا…" at bounding box center [371, 91] width 162 height 34
paste textarea "الفول السوداني الكريمية الخاصة مع الخضار، تُقدم مع معجون الروبيان. تكفي من ١٢ إ…"
click at [353, 87] on textarea "يخنة لحم بقري طرية بصلصة الفول السوداني الكريمية الخاصة مع الخضار، تُقدم مع معج…" at bounding box center [371, 91] width 162 height 34
drag, startPoint x: 396, startPoint y: 79, endPoint x: 291, endPoint y: 87, distance: 105.0
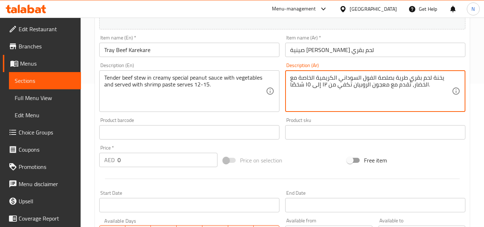
click at [291, 87] on textarea "يخنة لحم بقري طرية بصلصة الفول السوداني الكريمية الخاصة مع الخضار، تُقدم مع معج…" at bounding box center [371, 91] width 162 height 34
click at [327, 84] on textarea "يخنة لحم بقري طرية بصلصة الفول السوداني الكريمية الخاصة مع الخضار، تُقدم مع معج…" at bounding box center [371, 91] width 162 height 34
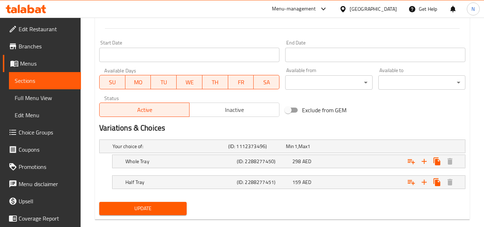
scroll to position [306, 0]
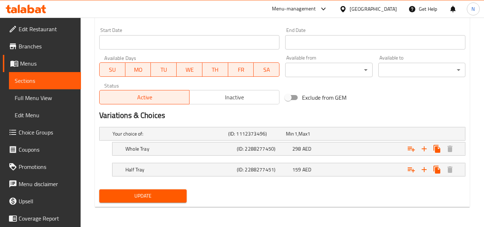
type textarea "يخنة لحم بقري طرية بصلصة الفول السوداني الكريمية الخاصة مع الخضار، تُقدم مع معج…"
click at [169, 196] on span "Update" at bounding box center [143, 195] width 76 height 9
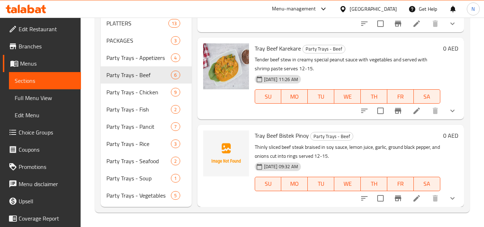
scroll to position [21, 0]
click at [142, 123] on span "Party Trays - Pancit" at bounding box center [128, 126] width 44 height 9
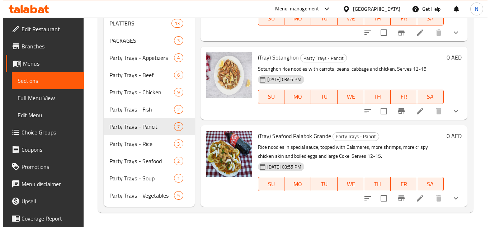
scroll to position [93, 0]
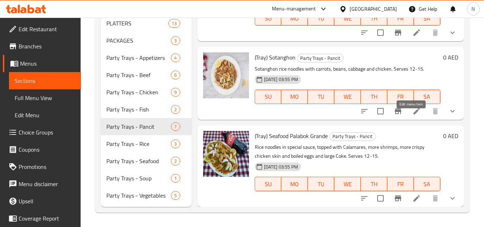
drag, startPoint x: 413, startPoint y: 117, endPoint x: 300, endPoint y: 124, distance: 113.2
click at [450, 115] on icon "show more" at bounding box center [453, 111] width 9 height 9
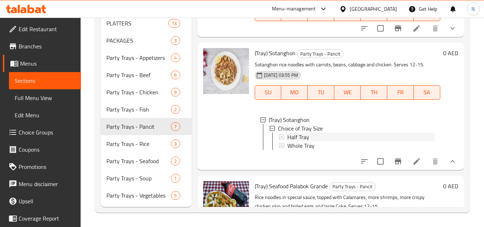
click at [331, 141] on div "Half Tray" at bounding box center [361, 137] width 147 height 9
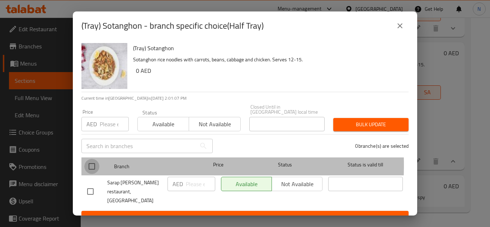
click at [88, 165] on input "checkbox" at bounding box center [91, 166] width 15 height 15
checkbox input "true"
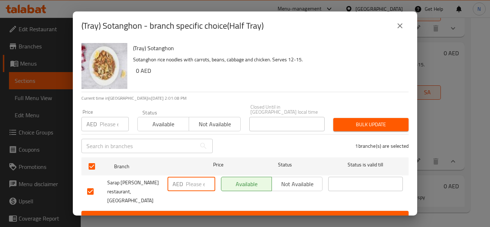
click at [191, 186] on input "number" at bounding box center [200, 184] width 29 height 14
paste input "100"
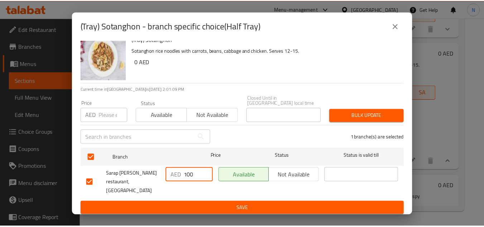
scroll to position [11, 0]
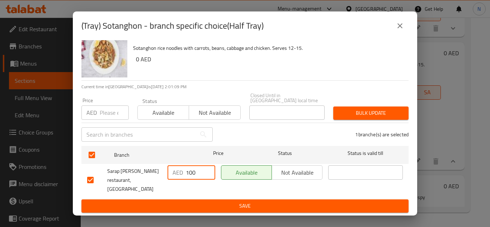
type input "100"
click at [221, 202] on span "Save" at bounding box center [245, 206] width 316 height 9
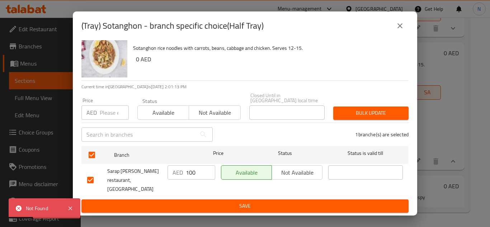
click at [404, 27] on button "close" at bounding box center [399, 25] width 17 height 17
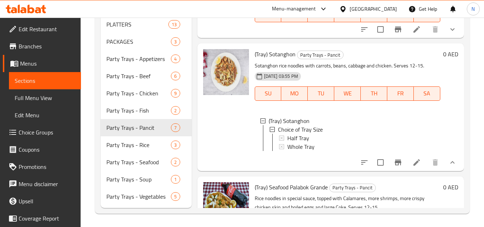
scroll to position [104, 0]
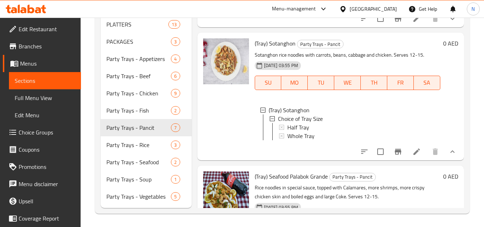
click at [45, 94] on span "Full Menu View" at bounding box center [45, 98] width 61 height 9
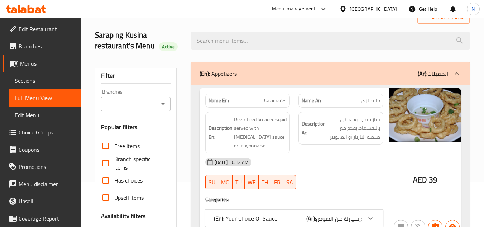
scroll to position [18, 0]
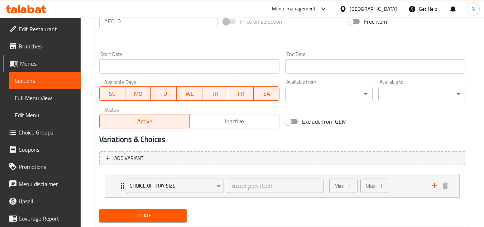
scroll to position [302, 0]
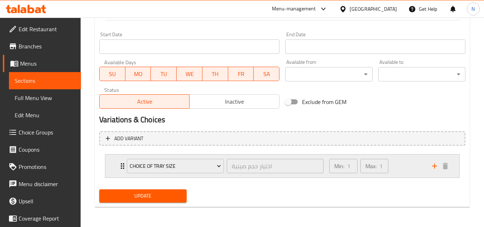
click at [407, 161] on div "Min: 1 ​ Max: 1 ​" at bounding box center [376, 166] width 103 height 23
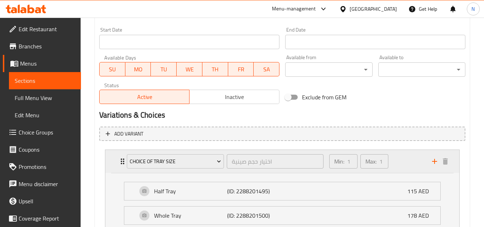
scroll to position [338, 0]
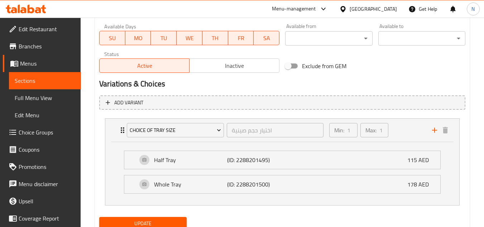
click at [30, 82] on span "Sections" at bounding box center [45, 80] width 61 height 9
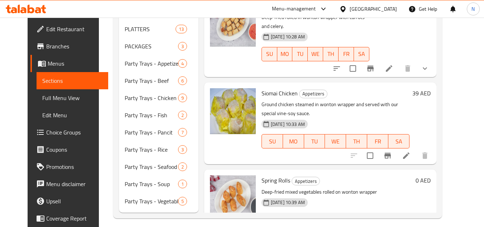
scroll to position [378, 0]
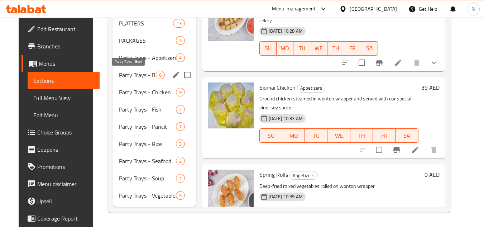
click at [135, 77] on span "Party Trays - Beef" at bounding box center [137, 75] width 37 height 9
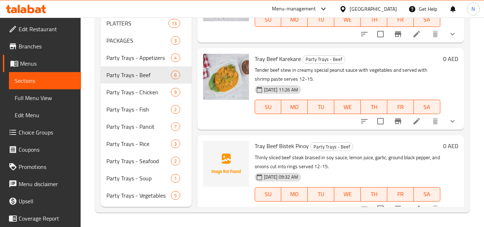
scroll to position [11, 0]
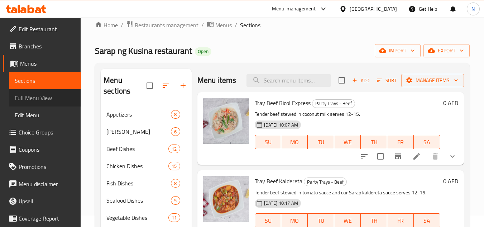
click at [53, 104] on link "Full Menu View" at bounding box center [45, 97] width 72 height 17
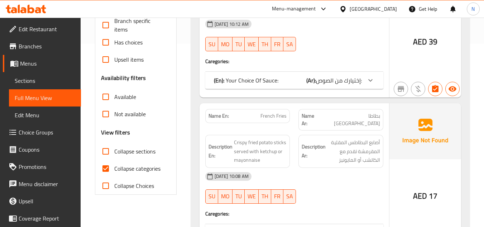
scroll to position [191, 0]
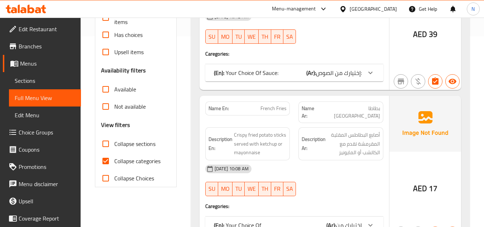
click at [107, 161] on input "Collapse categories" at bounding box center [105, 160] width 17 height 17
checkbox input "false"
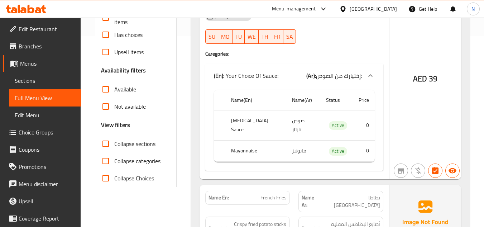
scroll to position [0, 0]
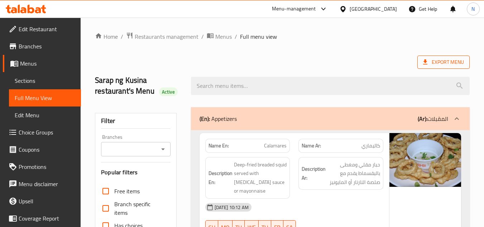
click at [438, 59] on span "Export Menu" at bounding box center [443, 62] width 41 height 9
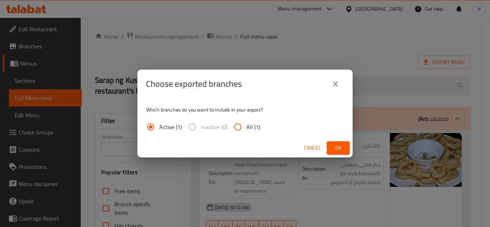
click at [241, 125] on input "All (1)" at bounding box center [237, 126] width 17 height 17
radio input "true"
drag, startPoint x: 335, startPoint y: 145, endPoint x: 489, endPoint y: 171, distance: 156.3
click at [335, 145] on span "Ok" at bounding box center [337, 147] width 11 height 9
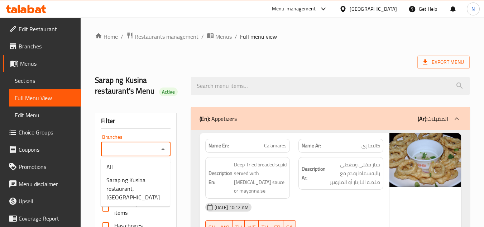
click at [149, 148] on input "Branches" at bounding box center [129, 149] width 53 height 10
click at [129, 186] on span "Sarap ng Kusina restaurant, Al Markaziyah" at bounding box center [135, 189] width 58 height 26
type input "Sarap ng Kusina restaurant, Al Markaziyah"
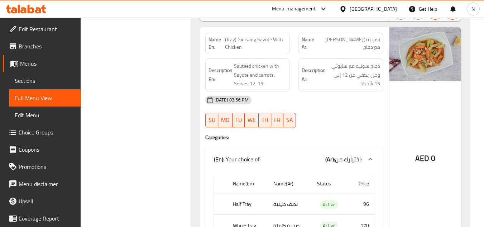
scroll to position [32995, 0]
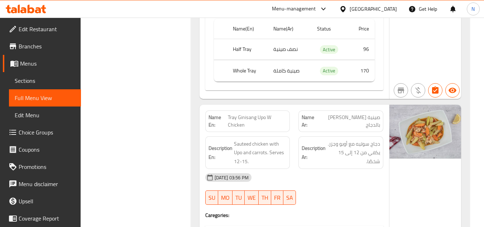
click at [27, 84] on span "Sections" at bounding box center [45, 80] width 61 height 9
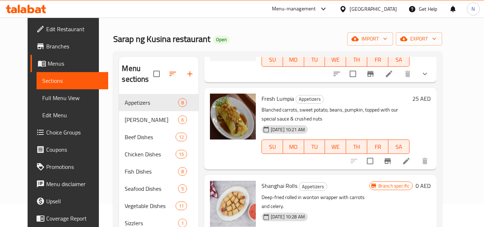
scroll to position [19, 0]
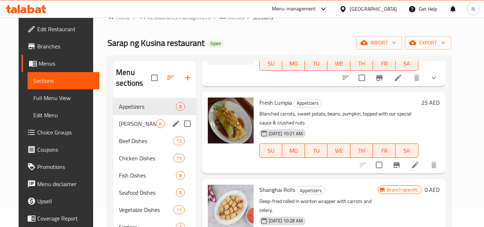
click at [125, 119] on div "PAMELA Meals 6" at bounding box center [154, 123] width 83 height 17
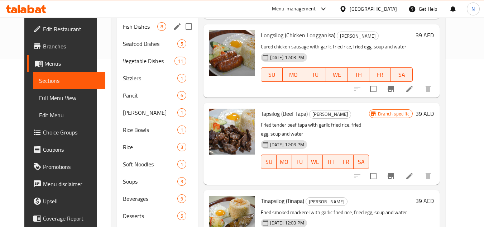
scroll to position [91, 0]
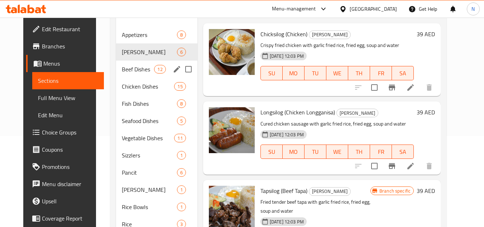
click at [125, 64] on div "Beef Dishes 12" at bounding box center [156, 69] width 81 height 17
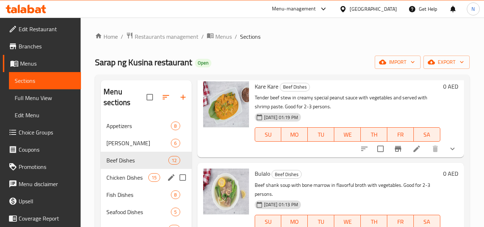
drag, startPoint x: 115, startPoint y: 175, endPoint x: 129, endPoint y: 168, distance: 15.1
click at [115, 174] on span "Chicken Dishes" at bounding box center [127, 177] width 42 height 9
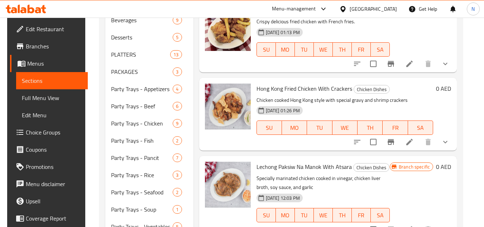
scroll to position [270, 0]
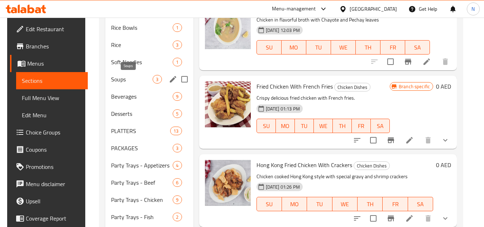
click at [112, 77] on span "Soups" at bounding box center [132, 79] width 42 height 9
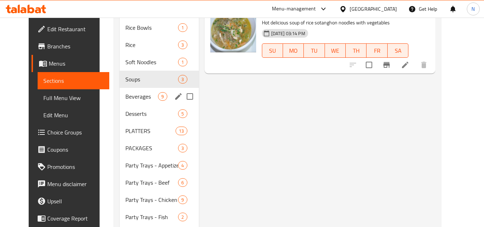
click at [120, 101] on div "Beverages 9" at bounding box center [159, 96] width 79 height 17
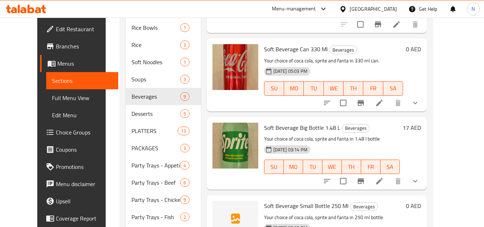
scroll to position [229, 0]
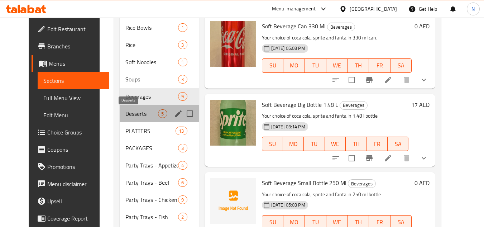
click at [126, 116] on span "Desserts" at bounding box center [142, 113] width 33 height 9
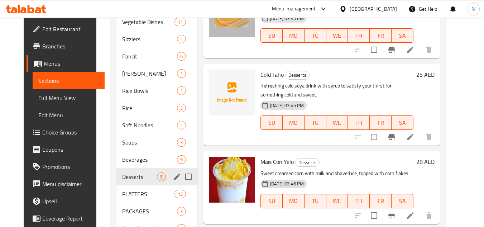
scroll to position [270, 0]
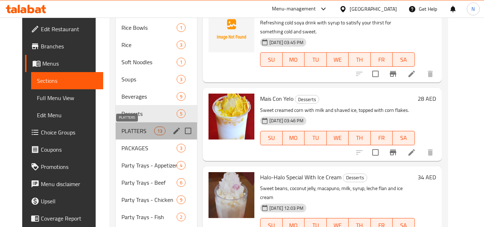
click at [127, 132] on span "PLATTERS" at bounding box center [138, 131] width 33 height 9
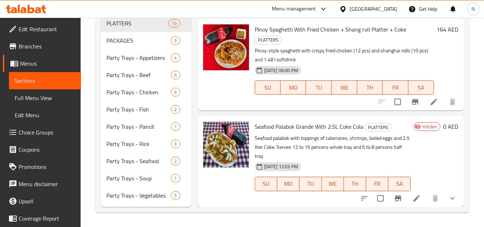
scroll to position [707, 0]
click at [45, 49] on span "Branches" at bounding box center [47, 46] width 57 height 9
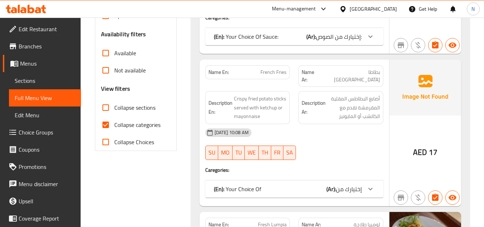
scroll to position [233, 0]
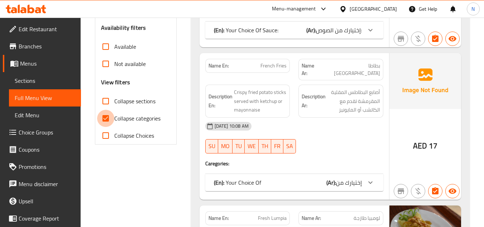
click at [104, 117] on input "Collapse categories" at bounding box center [105, 118] width 17 height 17
checkbox input "false"
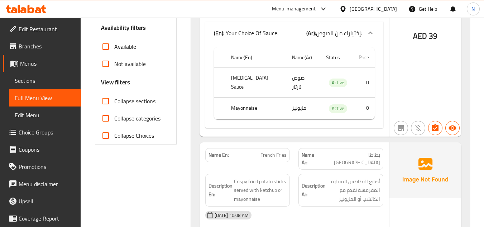
drag, startPoint x: 37, startPoint y: 97, endPoint x: 94, endPoint y: 104, distance: 57.5
click at [37, 97] on span "Full Menu View" at bounding box center [45, 98] width 61 height 9
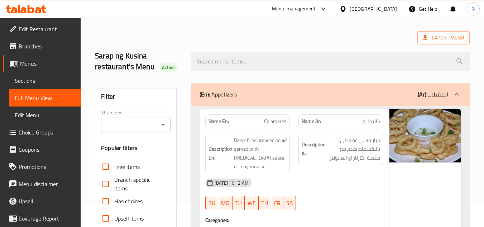
scroll to position [0, 0]
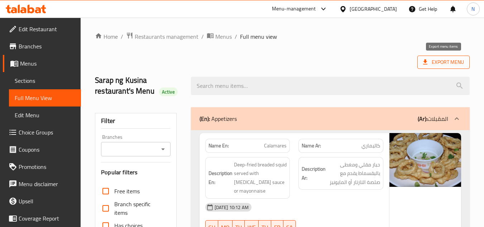
click at [436, 60] on span "Export Menu" at bounding box center [443, 62] width 41 height 9
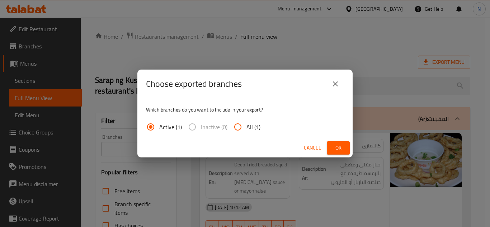
click at [244, 127] on input "All (1)" at bounding box center [237, 126] width 17 height 17
radio input "true"
click at [330, 144] on button "Ok" at bounding box center [338, 147] width 23 height 13
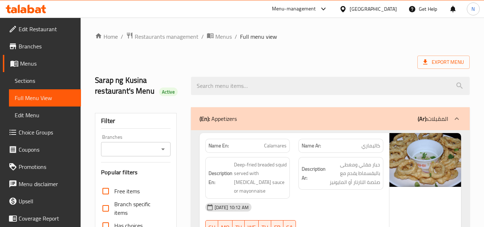
click at [121, 145] on input "Branches" at bounding box center [129, 149] width 53 height 10
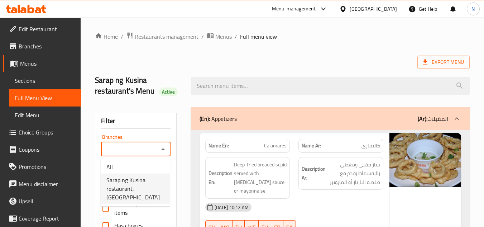
click at [124, 180] on span "Sarap ng Kusina restaurant, Al Markaziyah" at bounding box center [135, 189] width 58 height 26
type input "Sarap ng Kusina restaurant, Al Markaziyah"
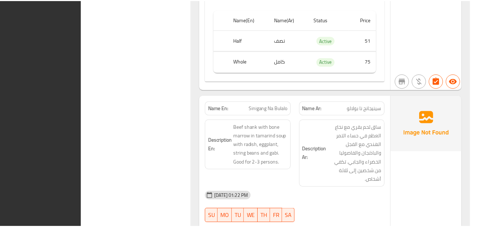
scroll to position [4957, 0]
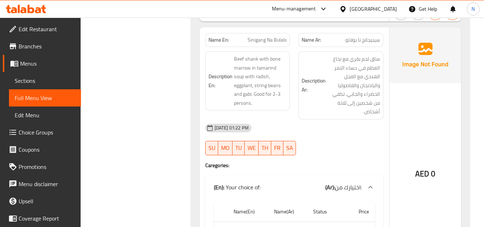
scroll to position [0, 0]
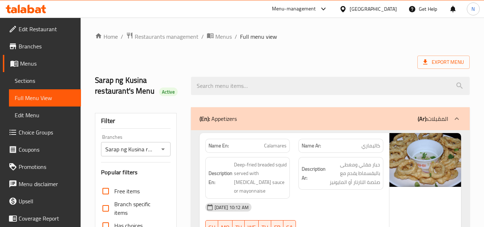
click at [153, 150] on input "Sarap ng Kusina restaurant, Al Markaziyah" at bounding box center [129, 149] width 53 height 10
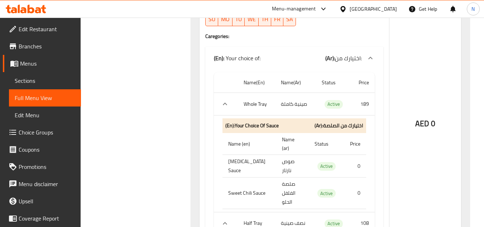
scroll to position [28131, 0]
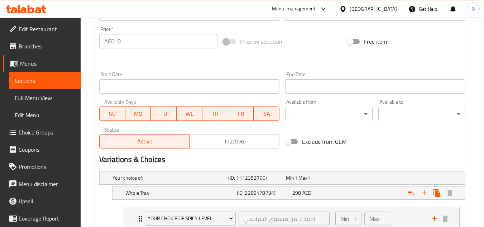
scroll to position [186, 0]
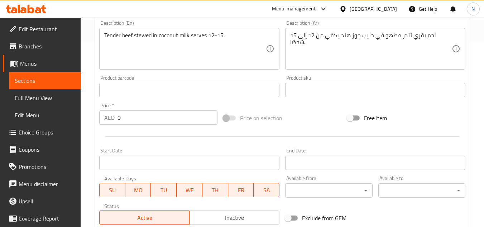
click at [416, 34] on textarea "لحم بقري تندر مطهو في حليب جوز هند يكفي من 12 إلى 15 شخصًا." at bounding box center [371, 49] width 162 height 34
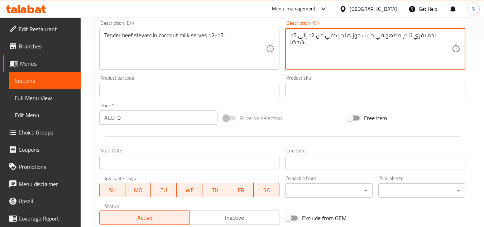
click at [416, 34] on textarea "لحم بقري تندر مطهو في حليب جوز هند يكفي من 12 إلى 15 شخصًا." at bounding box center [371, 49] width 162 height 34
paste textarea "ري مطهو في حليب جوز الهند. يكفي من ١٢ إلى ١٥ شخصًا."
click at [337, 37] on textarea "لحم بقري طري مطهو في حليب جوز الهند. يكفي من ١٢ إلى ١٥ شخصًا." at bounding box center [371, 49] width 162 height 34
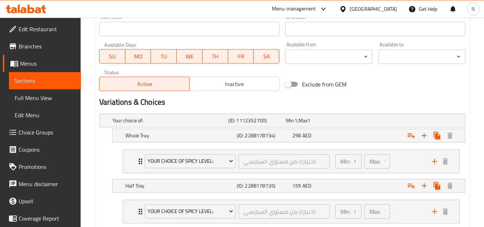
scroll to position [365, 0]
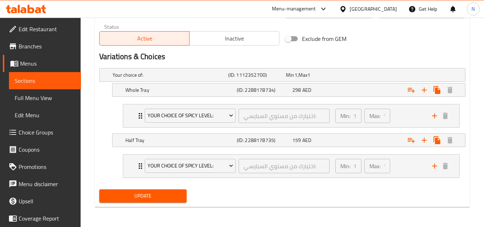
type textarea "لحم بقري طري مطهو في حليب جوز الهند يكفي من ١٢ إلى ١٥ شخصًا."
click at [176, 198] on span "Update" at bounding box center [143, 195] width 76 height 9
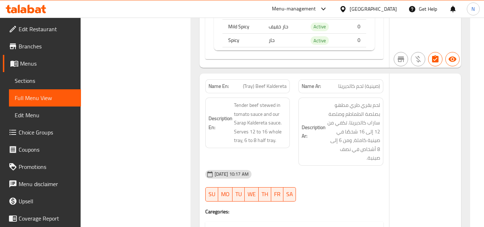
scroll to position [23406, 0]
